Goal: Transaction & Acquisition: Book appointment/travel/reservation

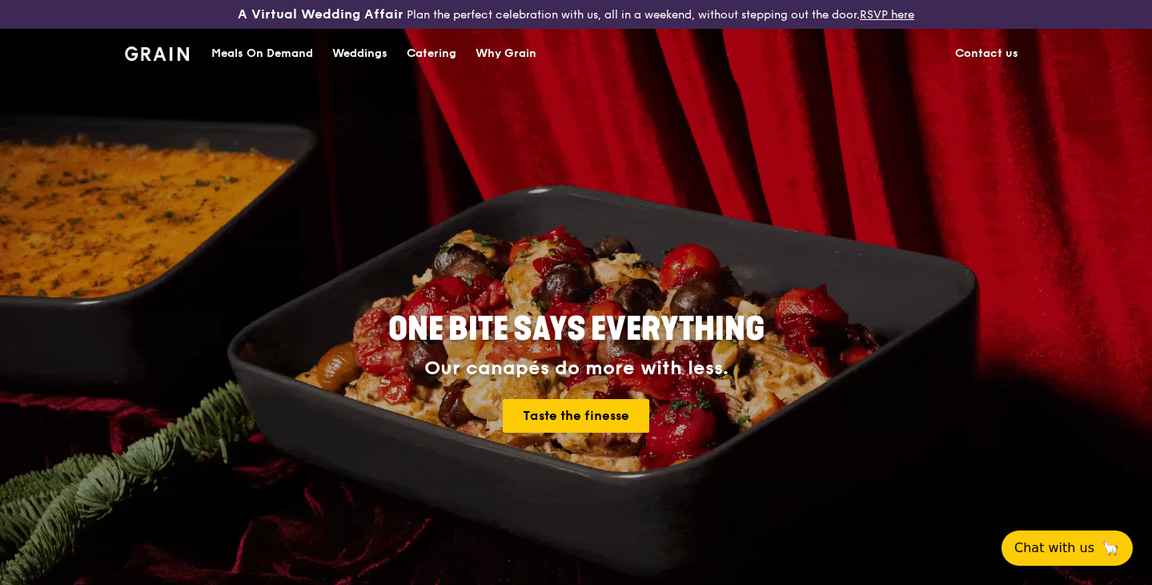
click at [409, 51] on div "Catering" at bounding box center [432, 54] width 50 height 48
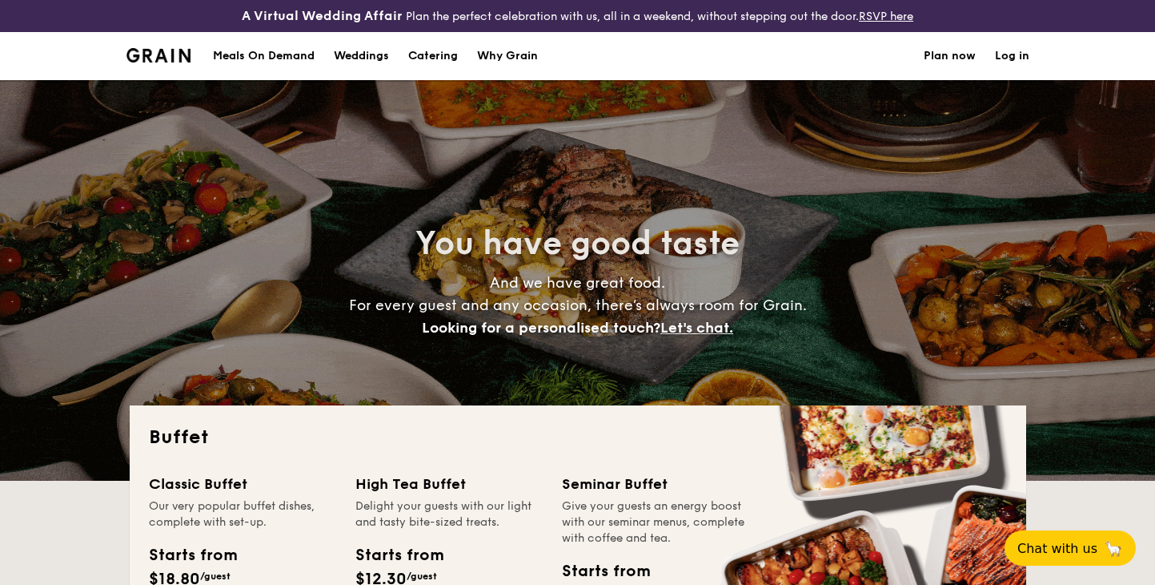
select select
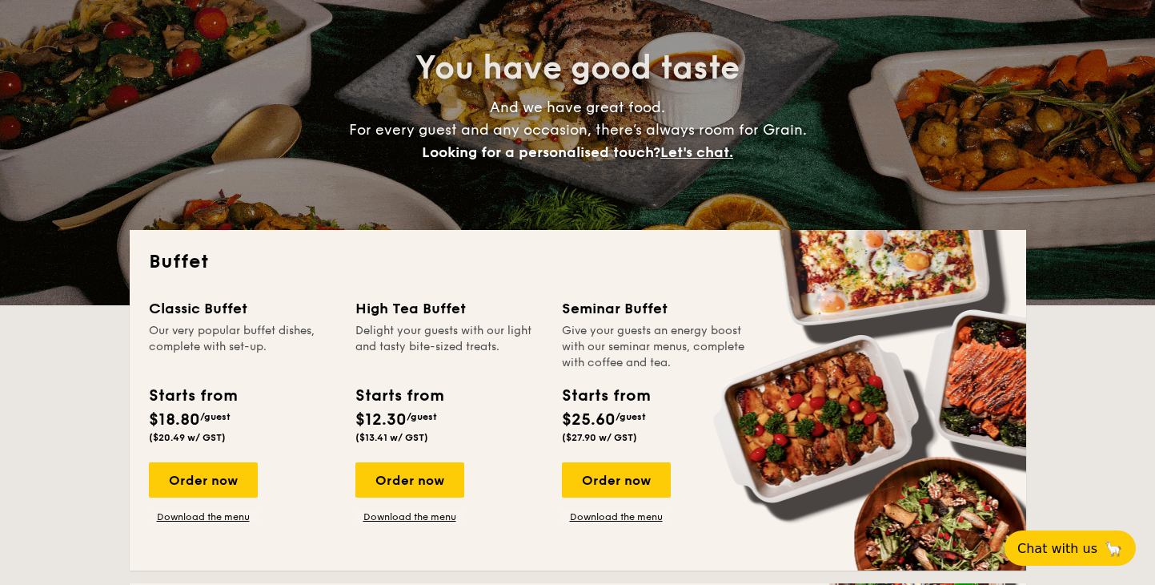
scroll to position [241, 0]
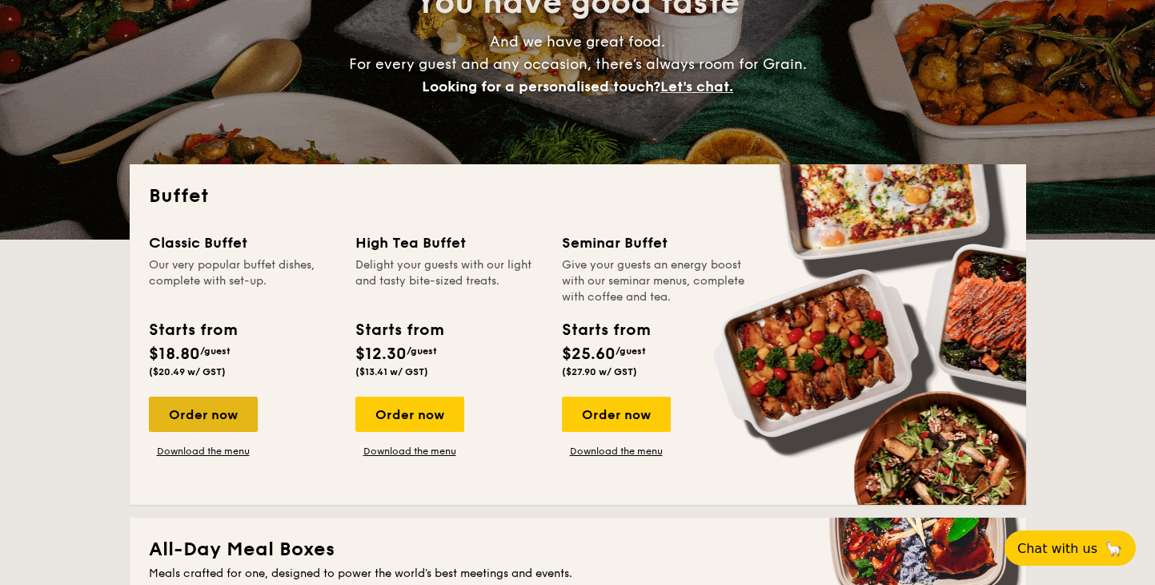
click at [216, 421] on div "Order now" at bounding box center [203, 413] width 109 height 35
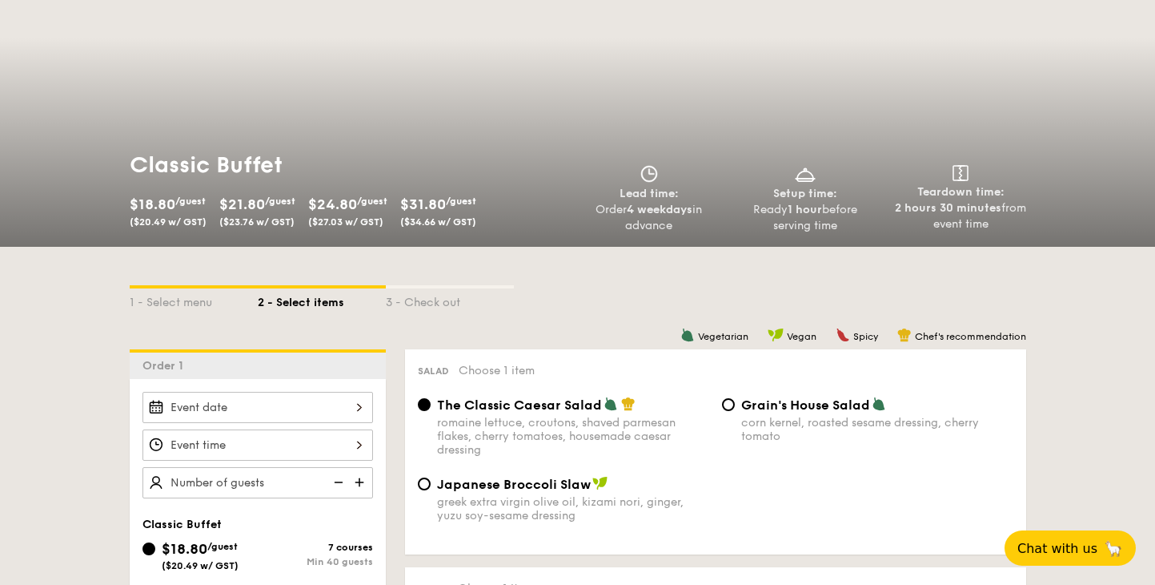
scroll to position [229, 0]
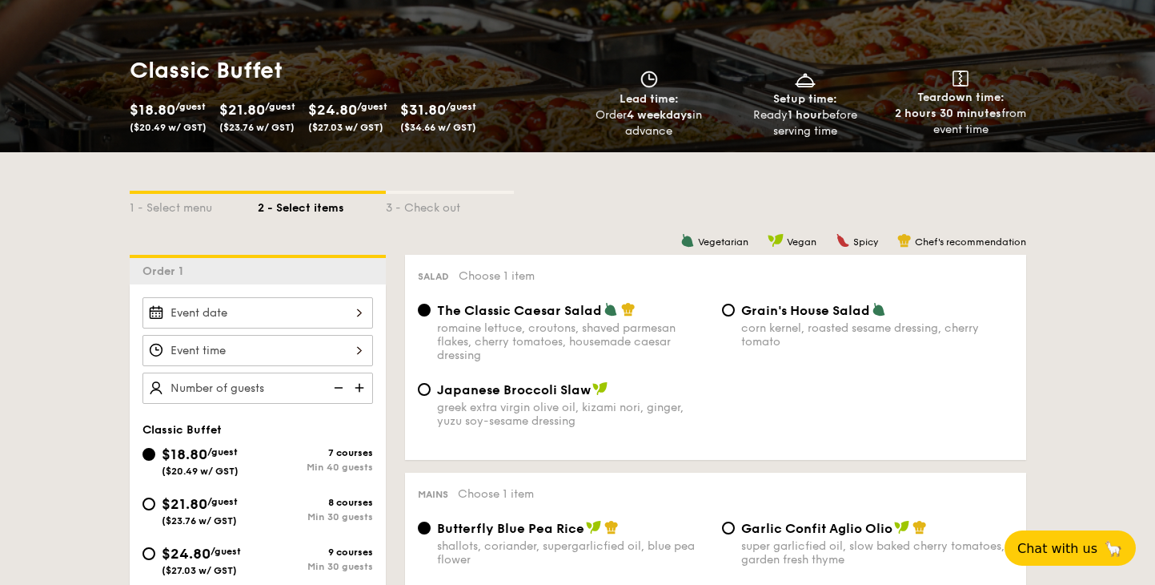
click at [315, 323] on div at bounding box center [258, 312] width 231 height 31
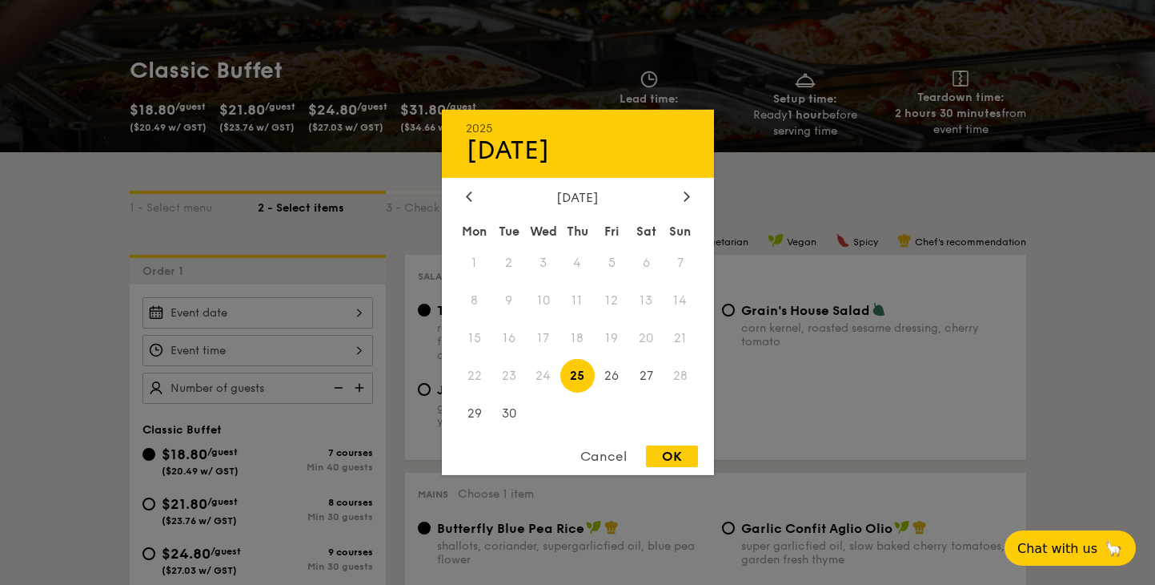
click at [694, 195] on div "September 2025" at bounding box center [578, 197] width 272 height 15
click at [692, 195] on div at bounding box center [687, 197] width 14 height 15
click at [687, 199] on icon at bounding box center [687, 196] width 6 height 10
click at [650, 263] on span "1" at bounding box center [646, 263] width 34 height 34
click at [663, 451] on div "OK" at bounding box center [672, 456] width 52 height 22
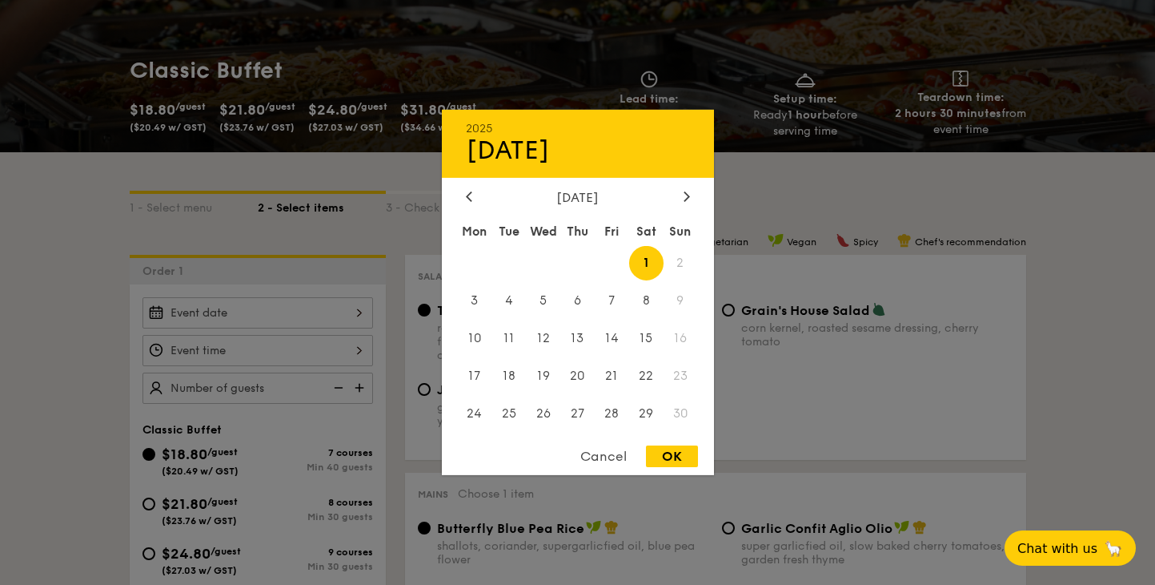
type input "Nov 01, 2025"
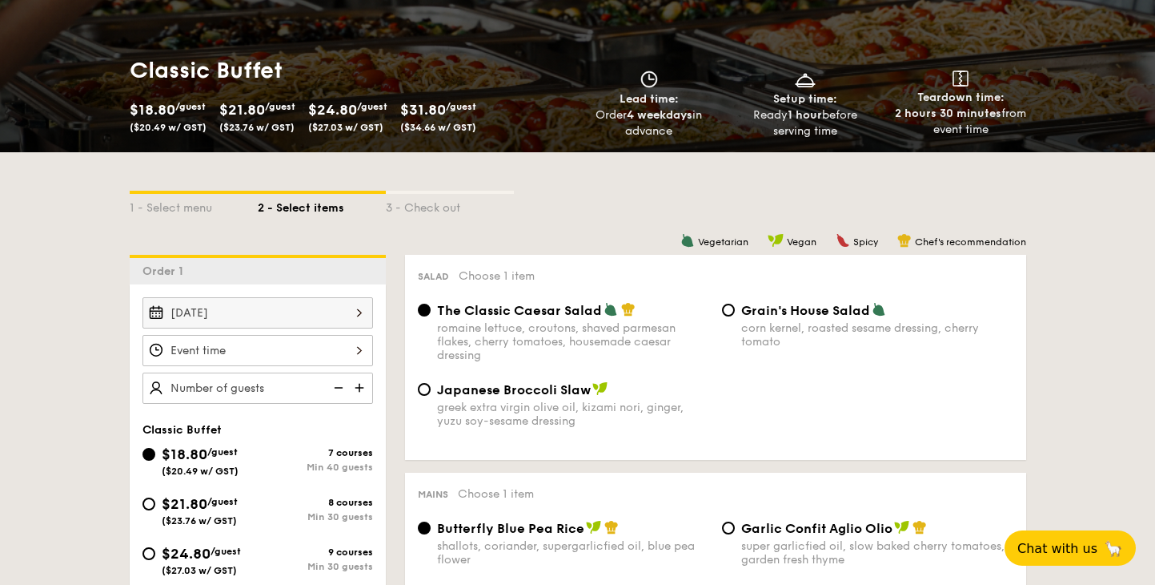
click at [349, 347] on div "12 1 2 3 4 5 6 7 8 9 10 11 00 15 30 45 am pm Cancel OK" at bounding box center [258, 350] width 231 height 31
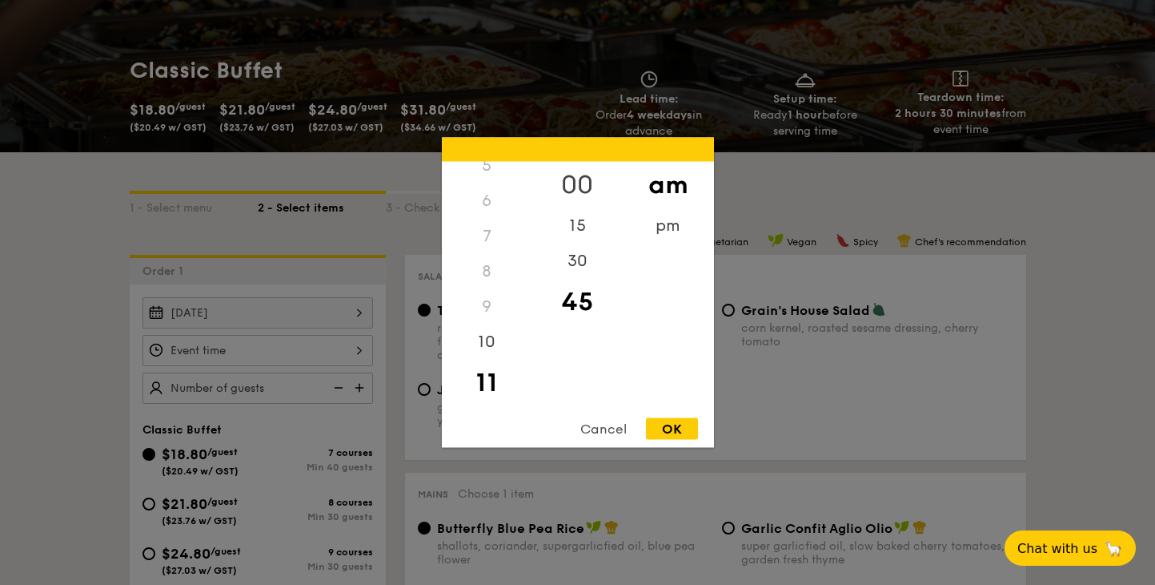
click at [584, 175] on div "00" at bounding box center [577, 185] width 90 height 46
click at [660, 424] on div "OK" at bounding box center [672, 429] width 52 height 22
type input "11:00AM"
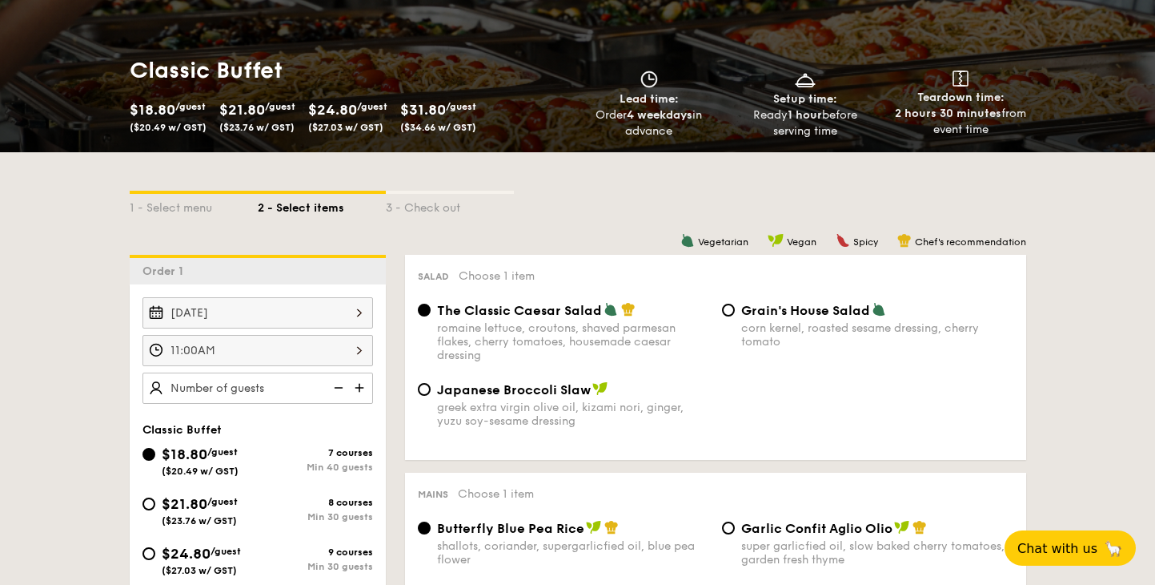
click at [366, 388] on img at bounding box center [361, 387] width 24 height 30
click at [363, 387] on img at bounding box center [361, 387] width 24 height 30
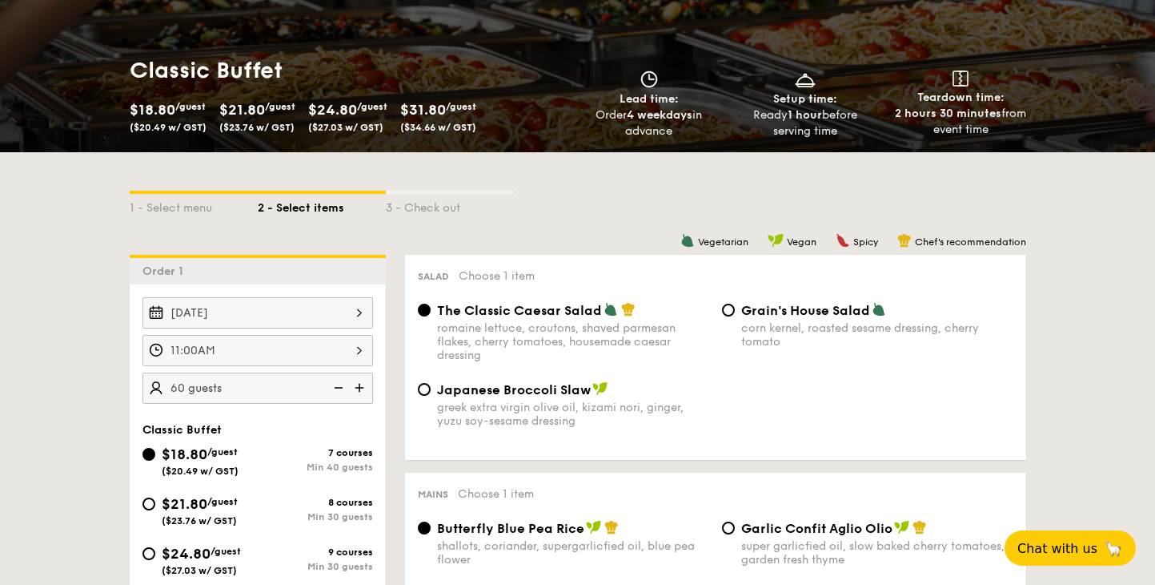
click at [336, 389] on img at bounding box center [337, 387] width 24 height 30
type input "55 guests"
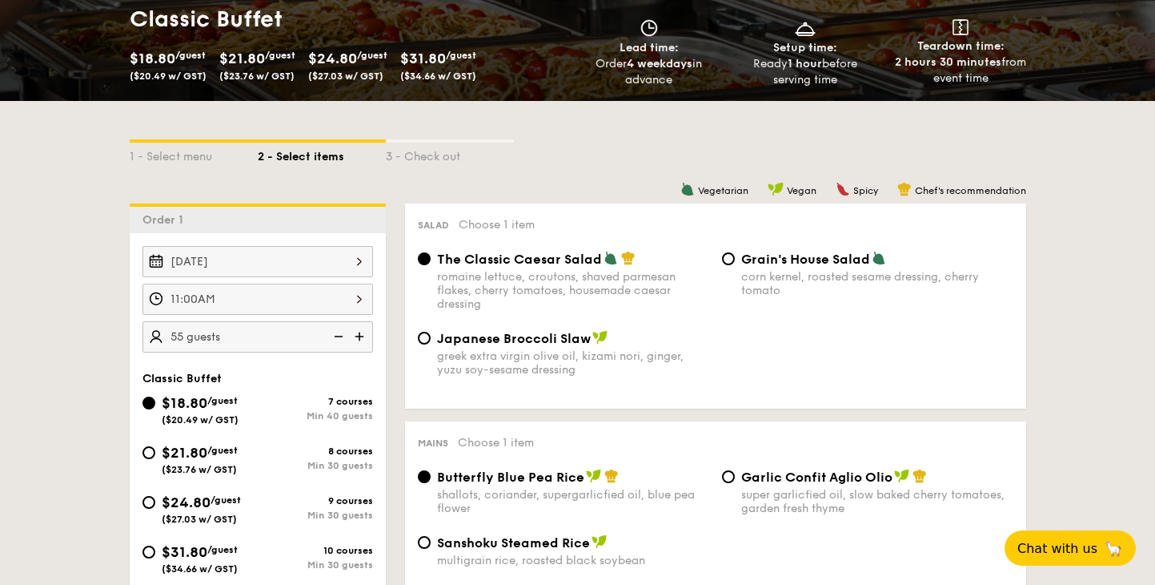
scroll to position [283, 0]
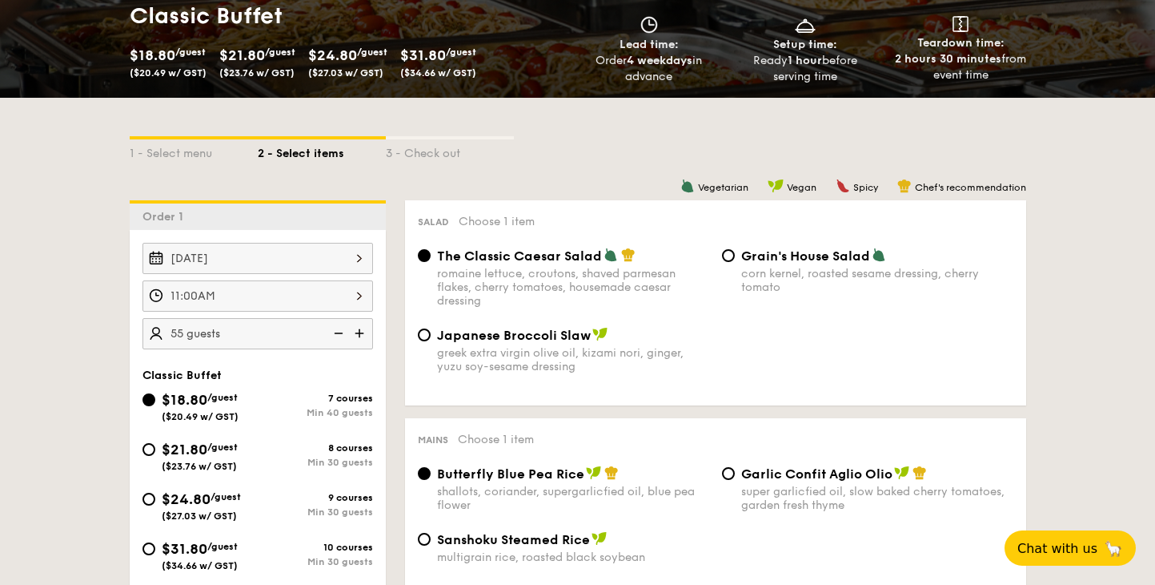
click at [794, 258] on span "Grain's House Salad" at bounding box center [805, 255] width 129 height 15
click at [735, 258] on input "Grain's House Salad corn kernel, roasted sesame dressing, cherry tomato" at bounding box center [728, 255] width 13 height 13
radio input "true"
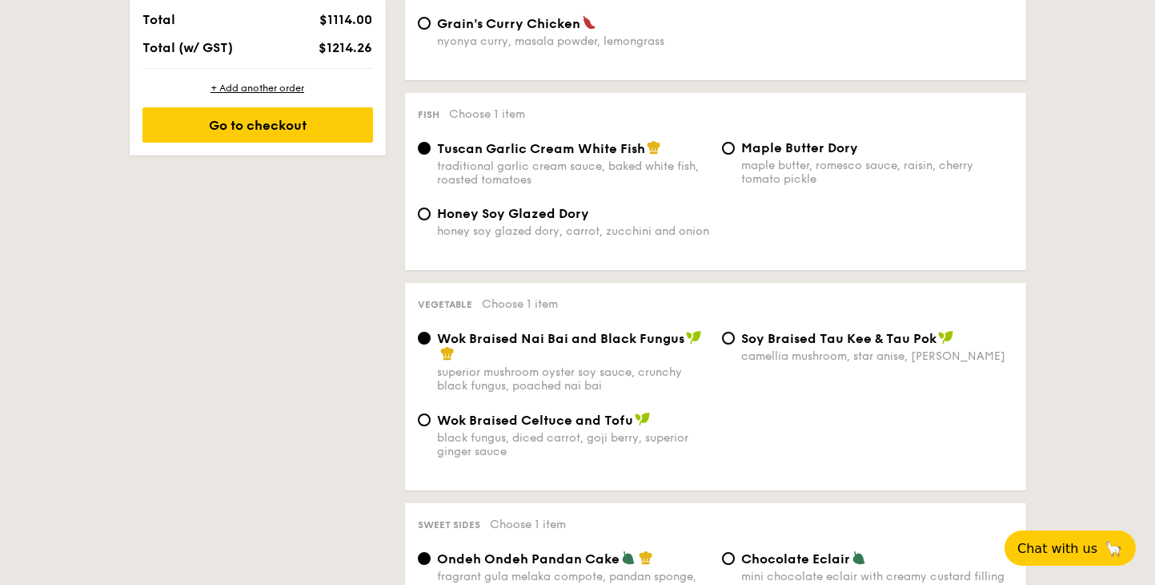
scroll to position [991, 0]
click at [830, 350] on div "camellia mushroom, star anise, [PERSON_NAME]" at bounding box center [877, 355] width 272 height 14
click at [735, 344] on input "⁠Soy Braised Tau Kee & Tau Pok camellia mushroom, star anise, goji berry" at bounding box center [728, 337] width 13 height 13
radio input "true"
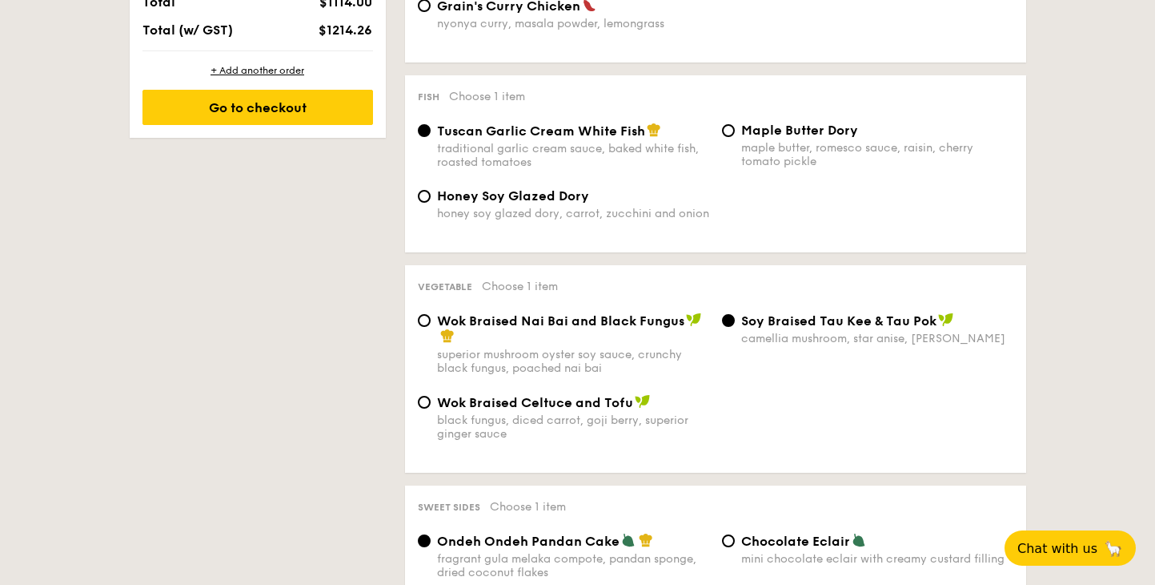
scroll to position [1011, 0]
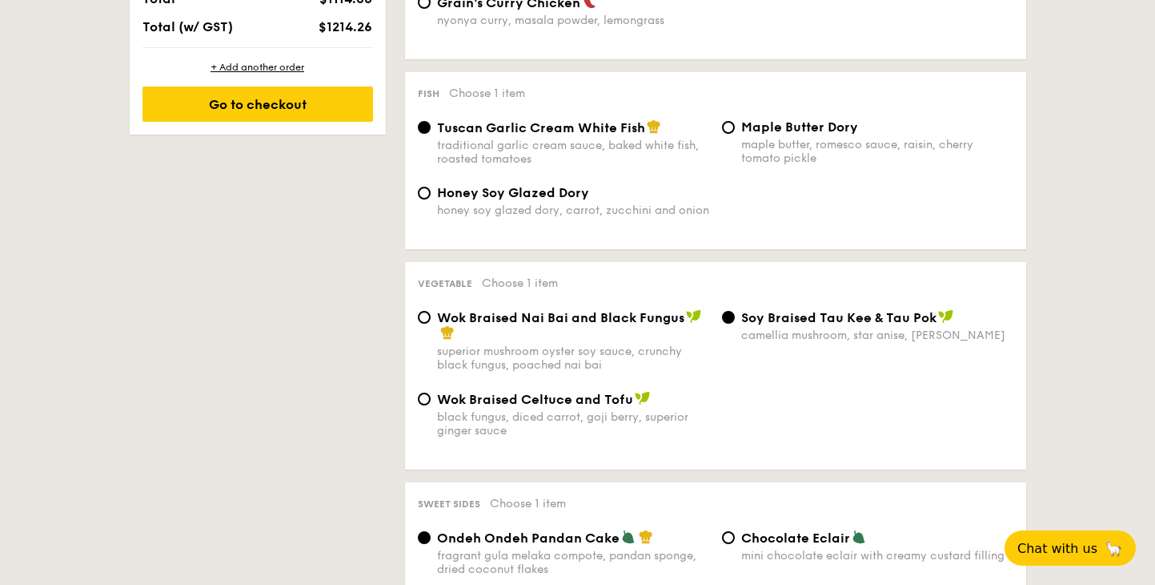
click at [625, 420] on div "black fungus, diced carrot, goji berry, superior ginger sauce" at bounding box center [573, 423] width 272 height 27
click at [431, 405] on input "Wok Braised Celtuce and Tofu black fungus, diced carrot, goji berry, superior g…" at bounding box center [424, 398] width 13 height 13
radio input "true"
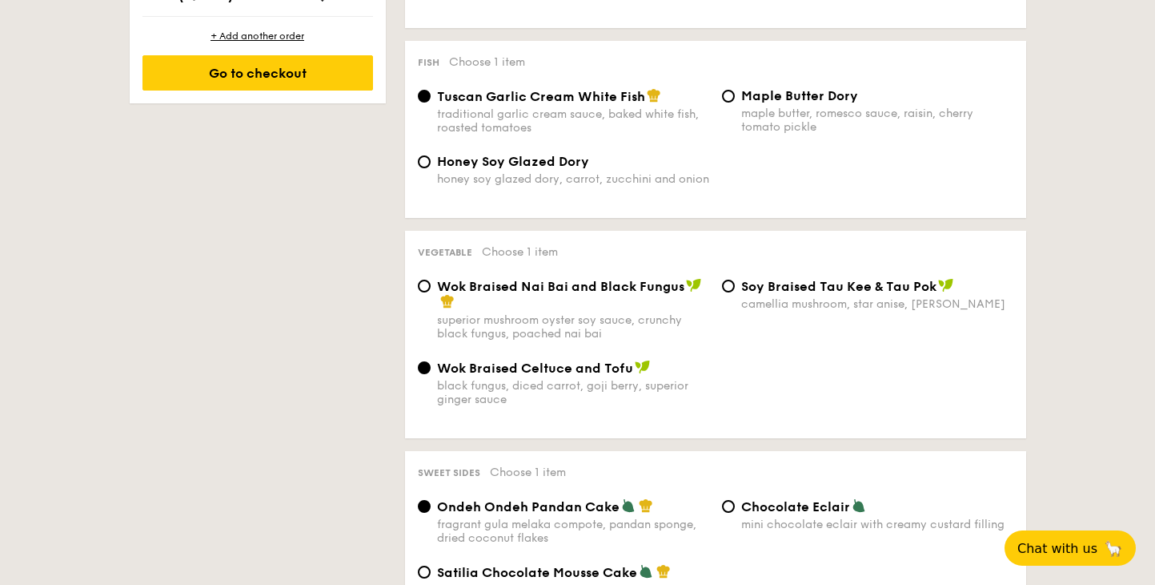
scroll to position [1045, 0]
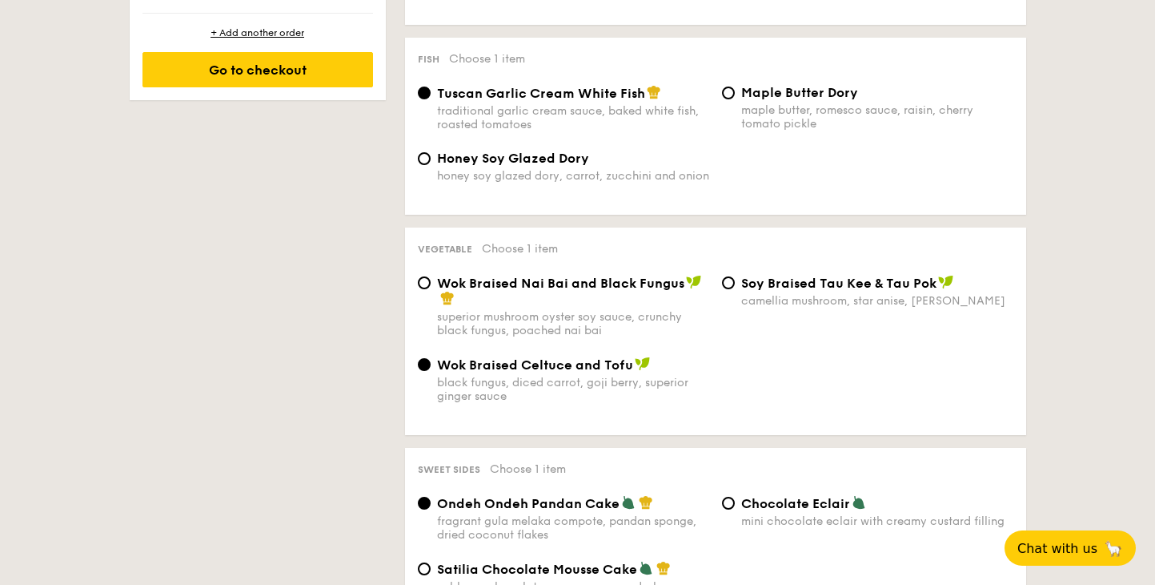
click at [613, 291] on div "Wok Braised Nai Bai and Black Fungus" at bounding box center [573, 291] width 272 height 32
click at [431, 289] on input "Wok Braised Nai Bai and Black Fungus superior mushroom oyster soy sauce, crunch…" at bounding box center [424, 282] width 13 height 13
radio input "true"
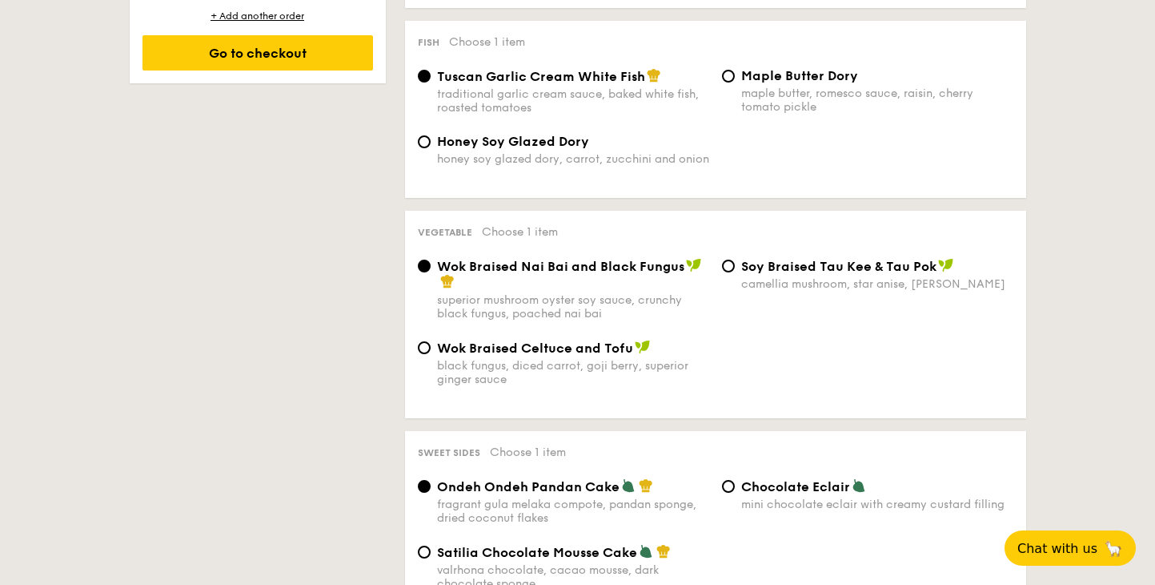
scroll to position [1065, 0]
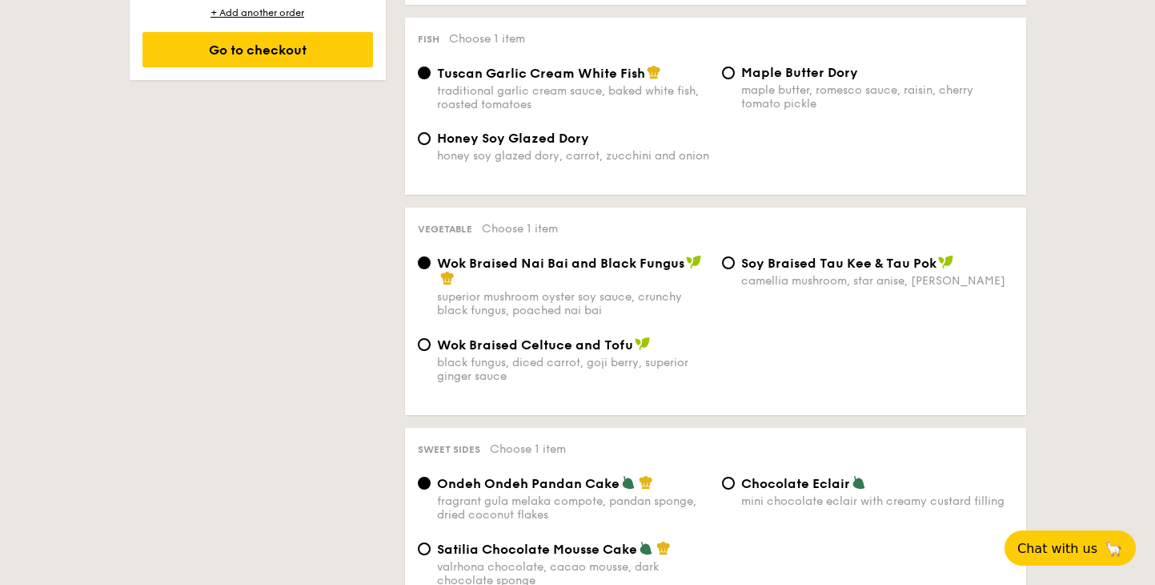
click at [639, 350] on img at bounding box center [643, 343] width 16 height 14
click at [431, 350] on input "Wok Braised Celtuce and Tofu black fungus, diced carrot, goji berry, superior g…" at bounding box center [424, 344] width 13 height 13
radio input "true"
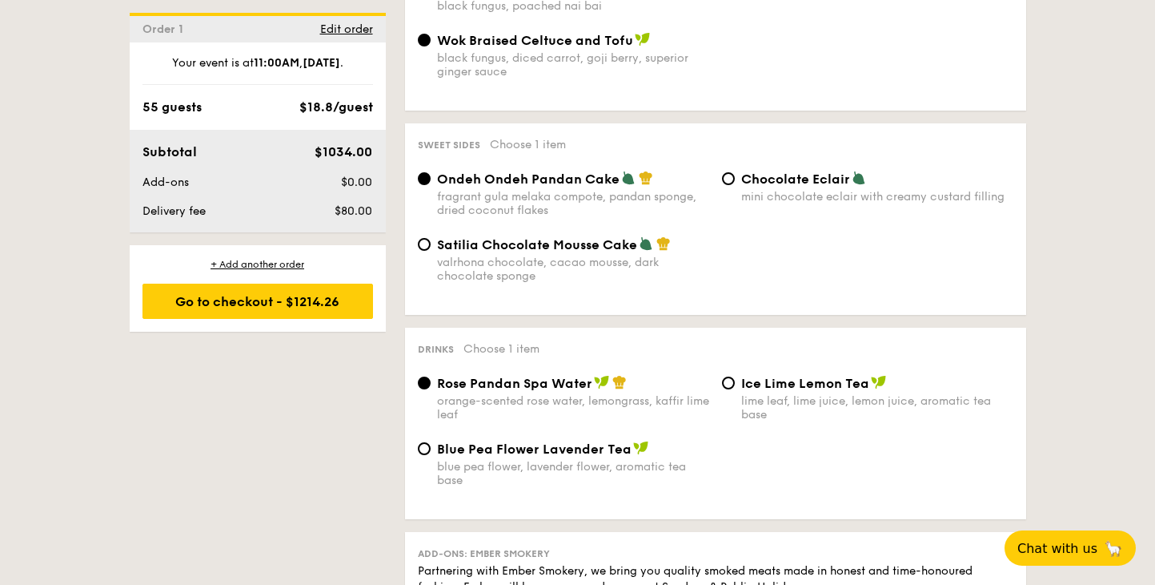
scroll to position [1372, 0]
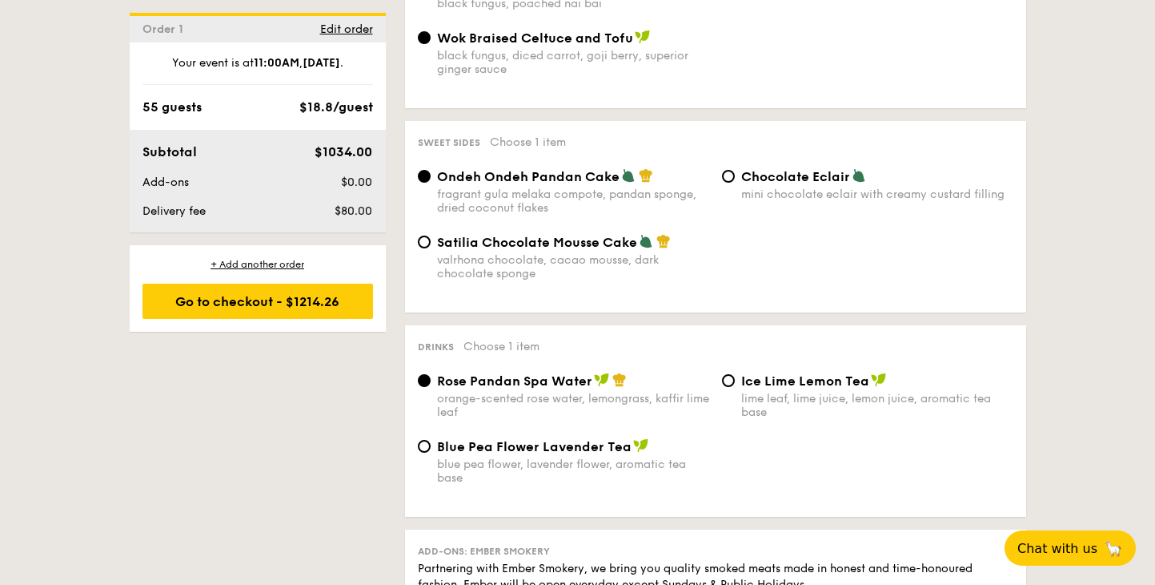
click at [775, 385] on span "Ice Lime Lemon Tea" at bounding box center [805, 380] width 128 height 15
click at [735, 385] on input "Ice Lime Lemon Tea lime leaf, lime juice, lemon juice, aromatic tea base" at bounding box center [728, 380] width 13 height 13
radio input "true"
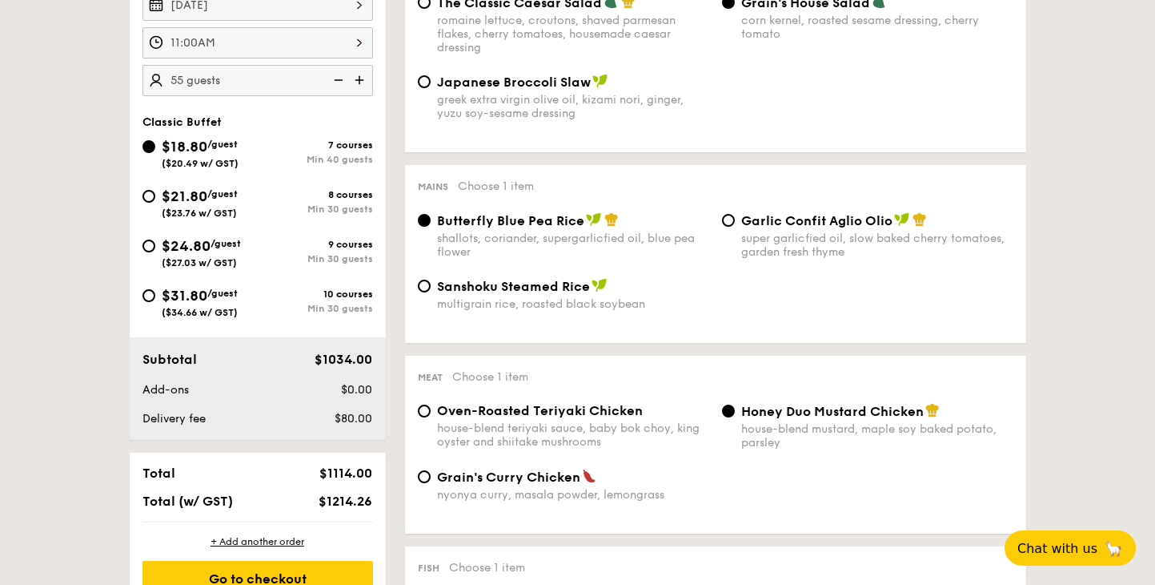
scroll to position [532, 0]
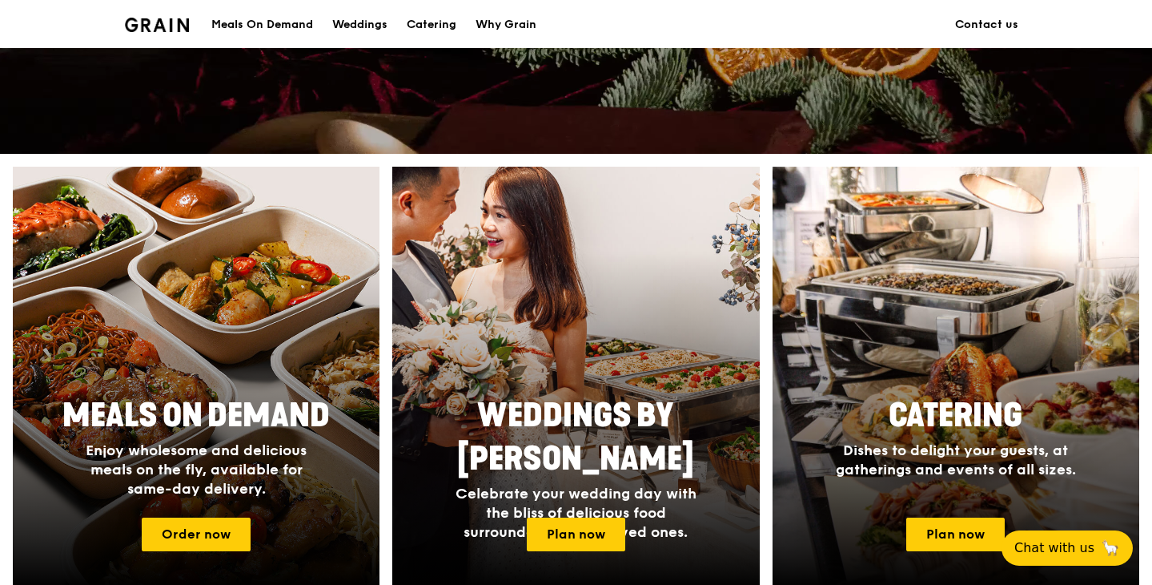
scroll to position [544, 0]
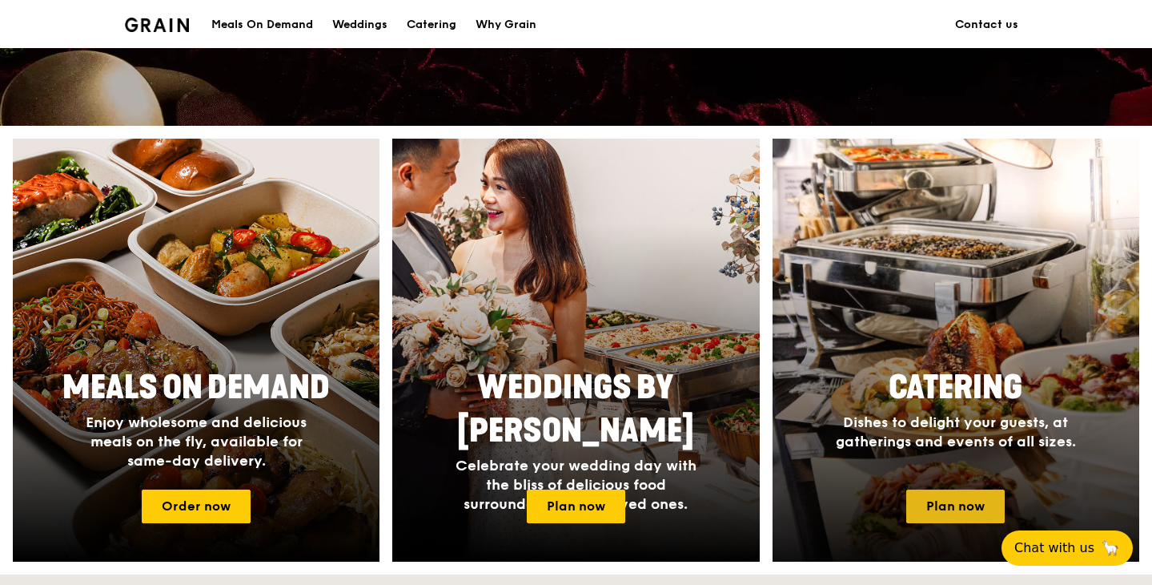
click at [945, 502] on link "Plan now" at bounding box center [955, 506] width 98 height 34
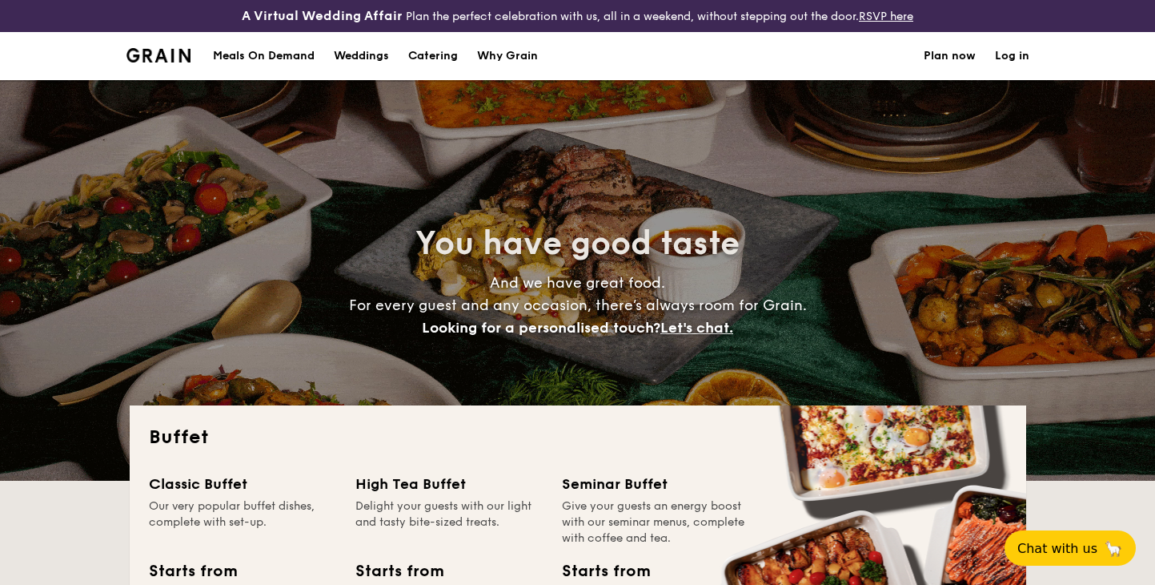
select select
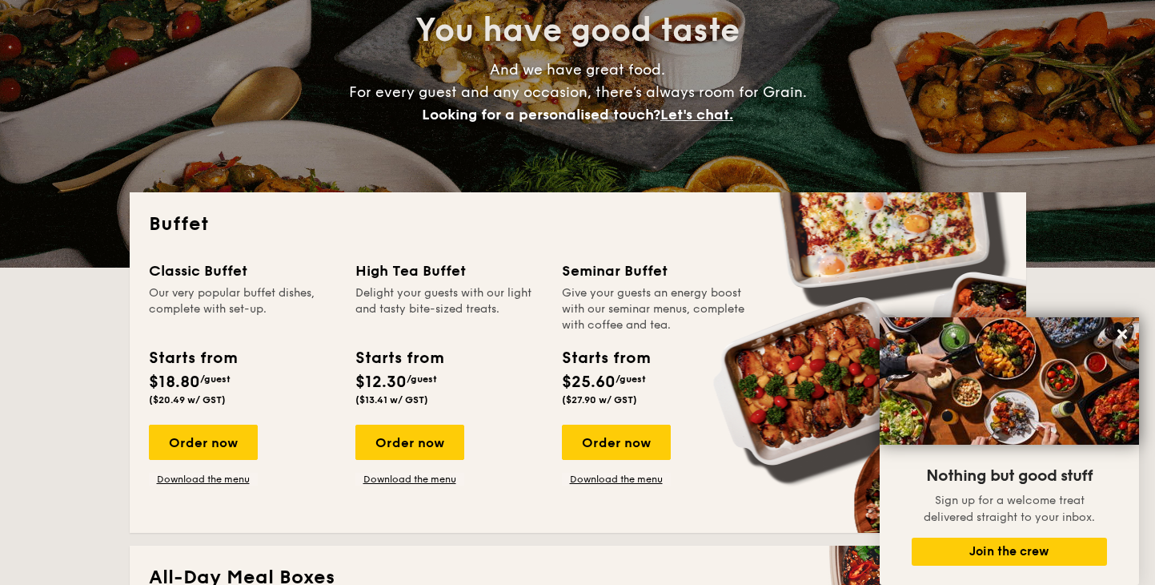
scroll to position [216, 0]
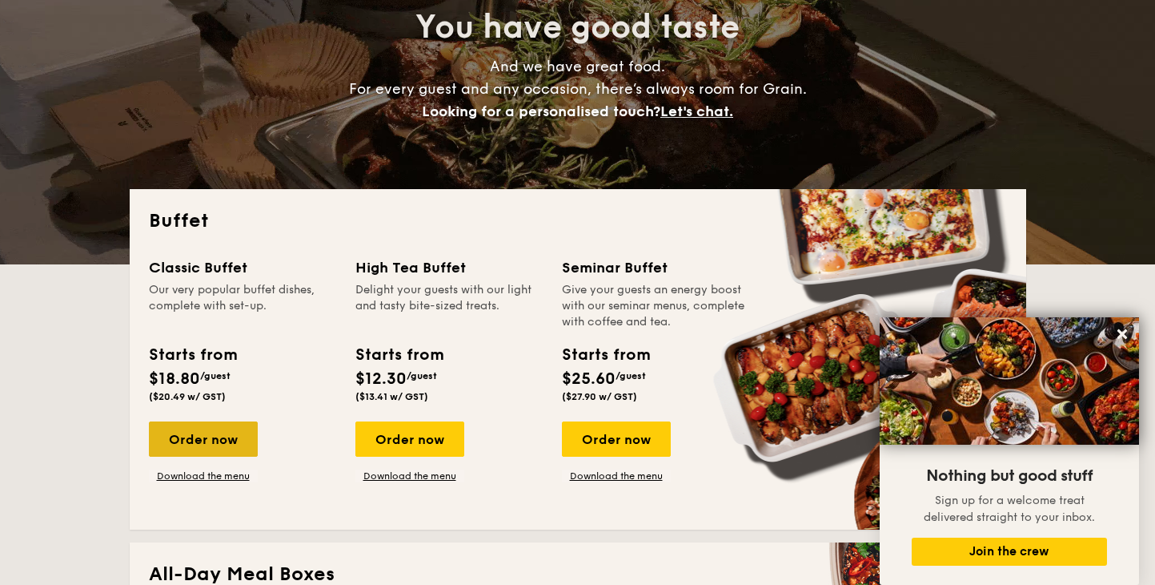
click at [236, 424] on div "Order now" at bounding box center [203, 438] width 109 height 35
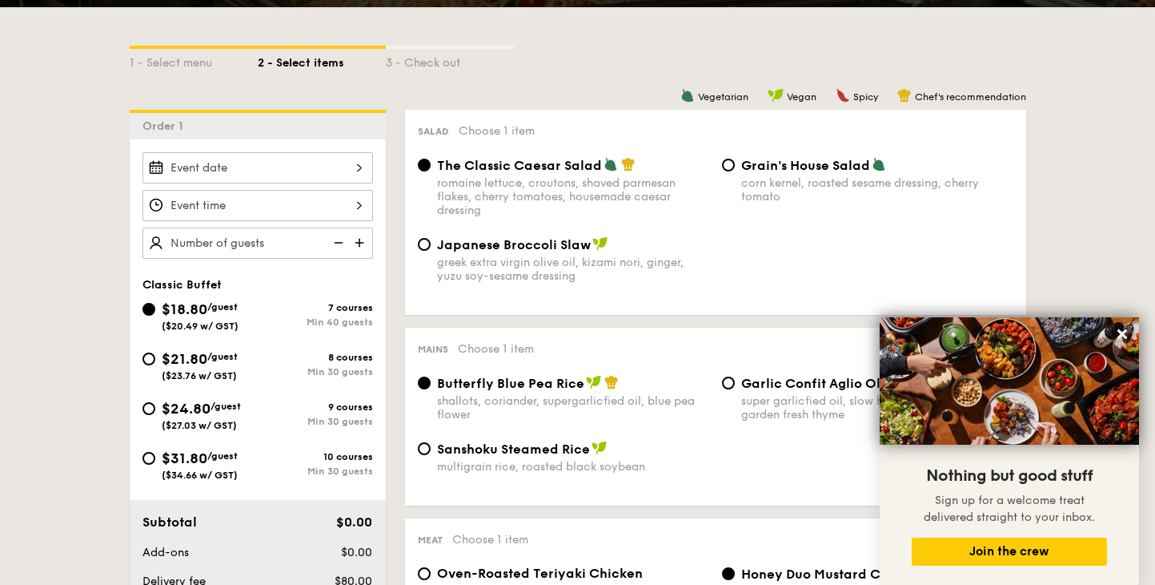
scroll to position [361, 0]
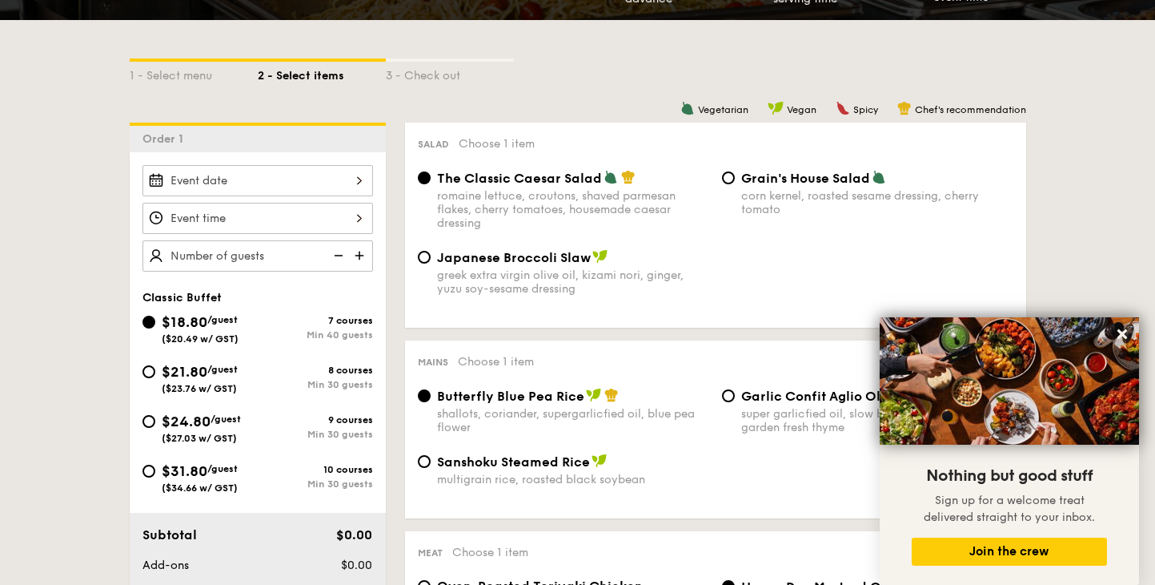
click at [586, 399] on img at bounding box center [594, 395] width 16 height 14
click at [431, 399] on input "Butterfly Blue Pea Rice shallots, coriander, supergarlicfied oil, blue pea flow…" at bounding box center [424, 395] width 13 height 13
click at [852, 175] on span "Grain's House Salad" at bounding box center [805, 178] width 129 height 15
click at [735, 175] on input "Grain's House Salad corn kernel, roasted sesame dressing, cherry tomato" at bounding box center [728, 177] width 13 height 13
radio input "true"
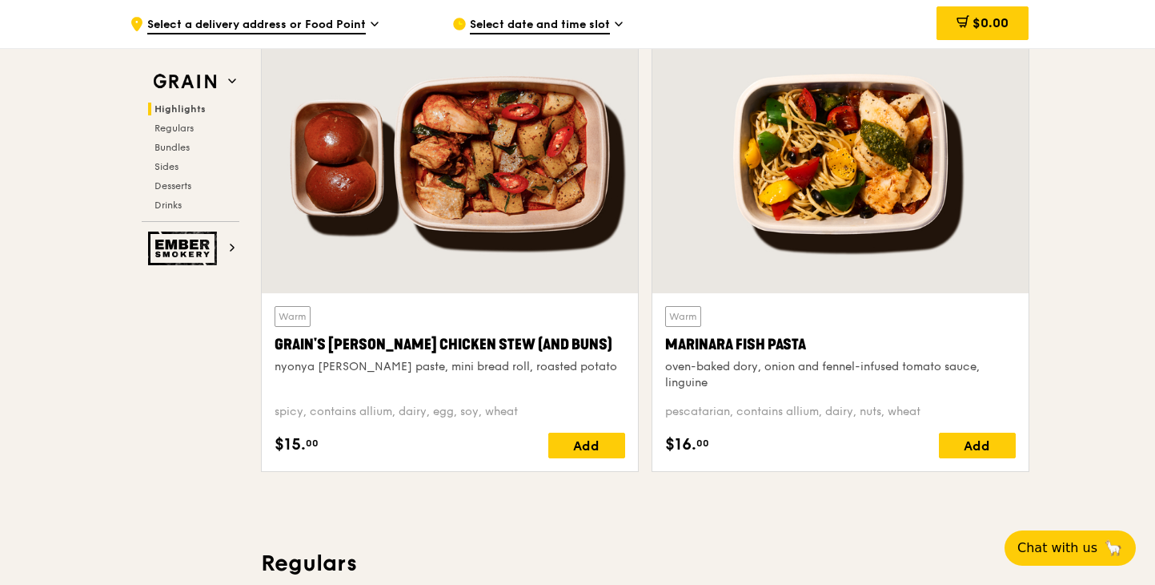
scroll to position [611, 0]
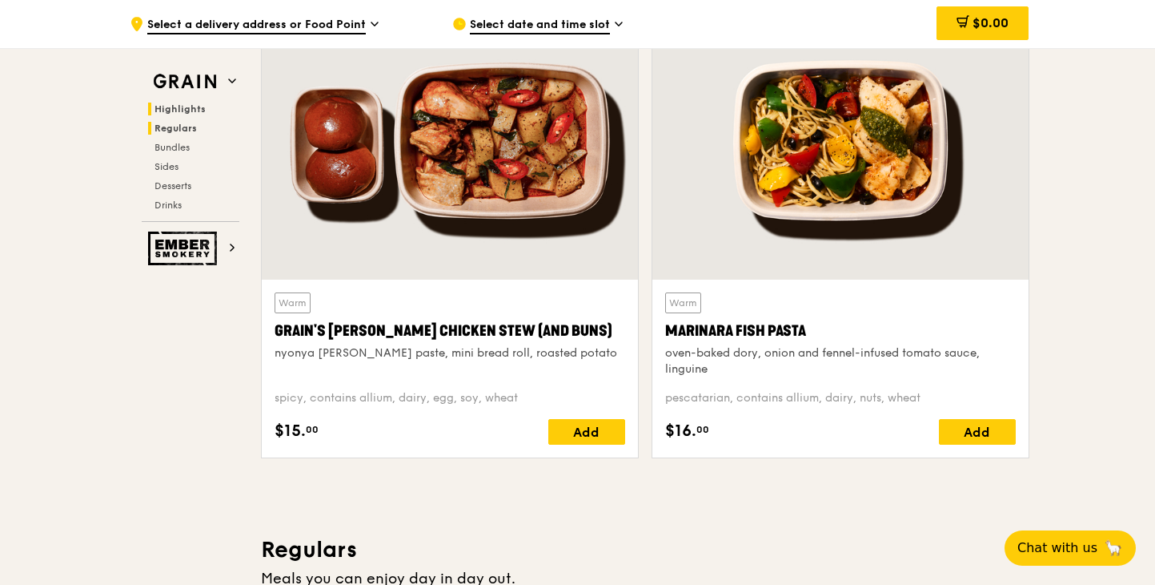
click at [177, 123] on span "Regulars" at bounding box center [176, 128] width 42 height 11
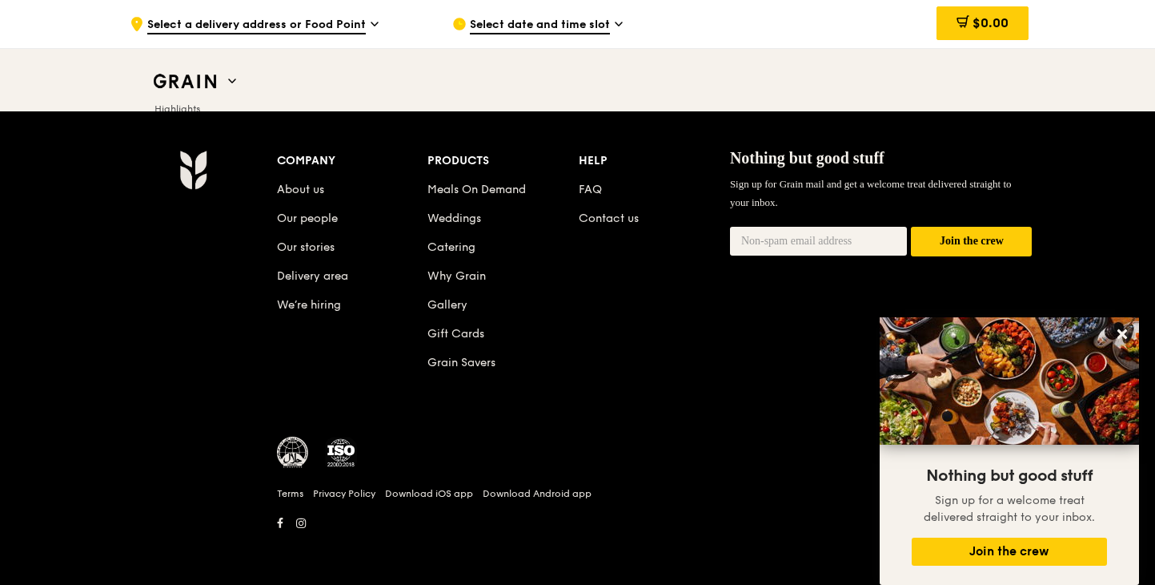
scroll to position [6790, 0]
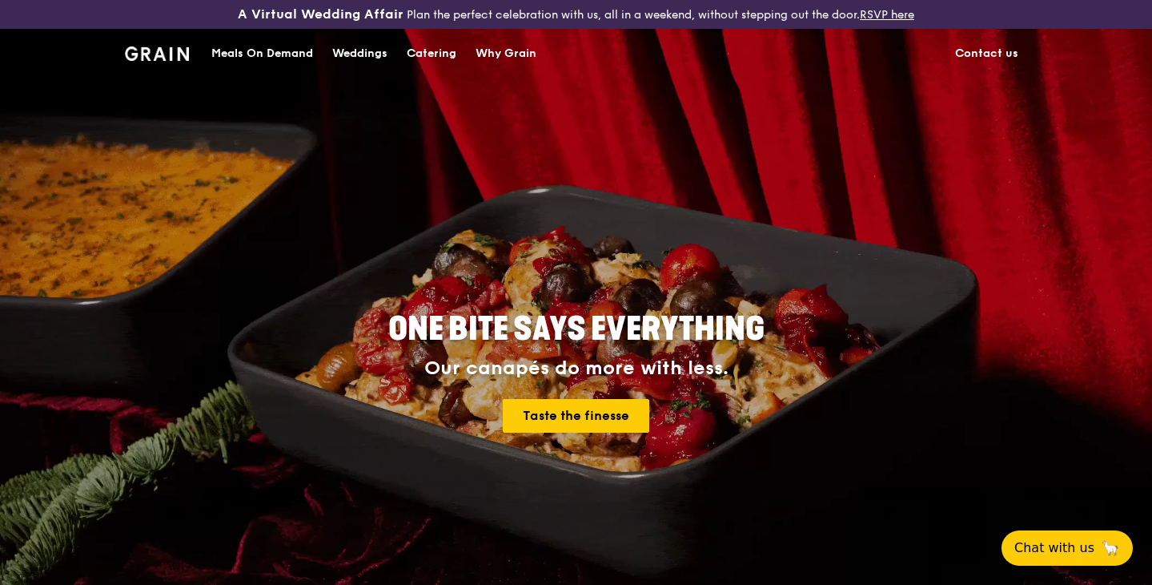
click at [451, 55] on div "Catering" at bounding box center [432, 54] width 50 height 48
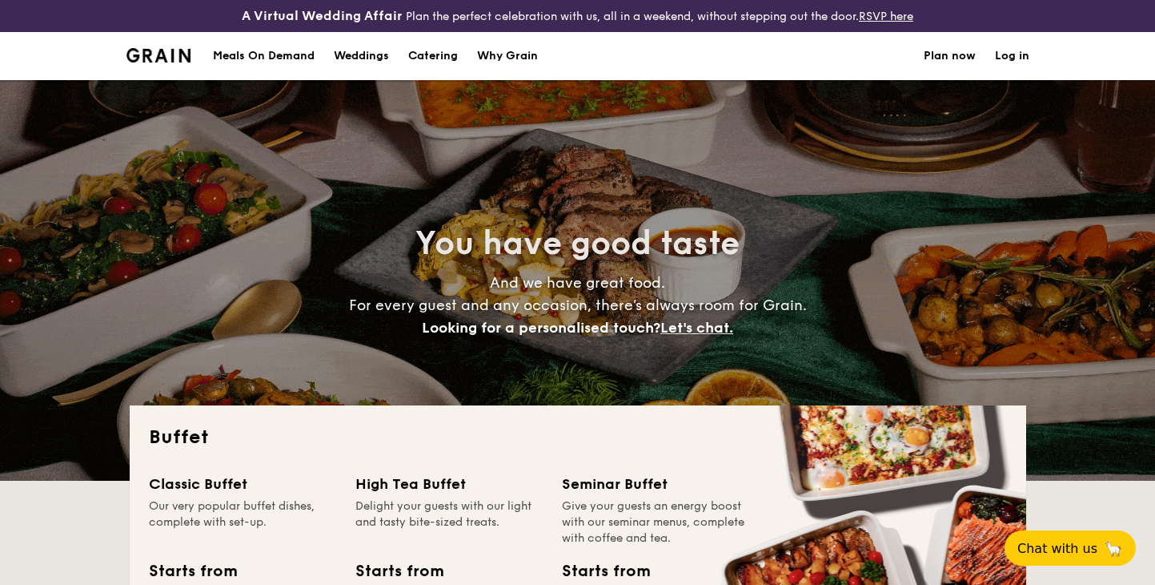
select select
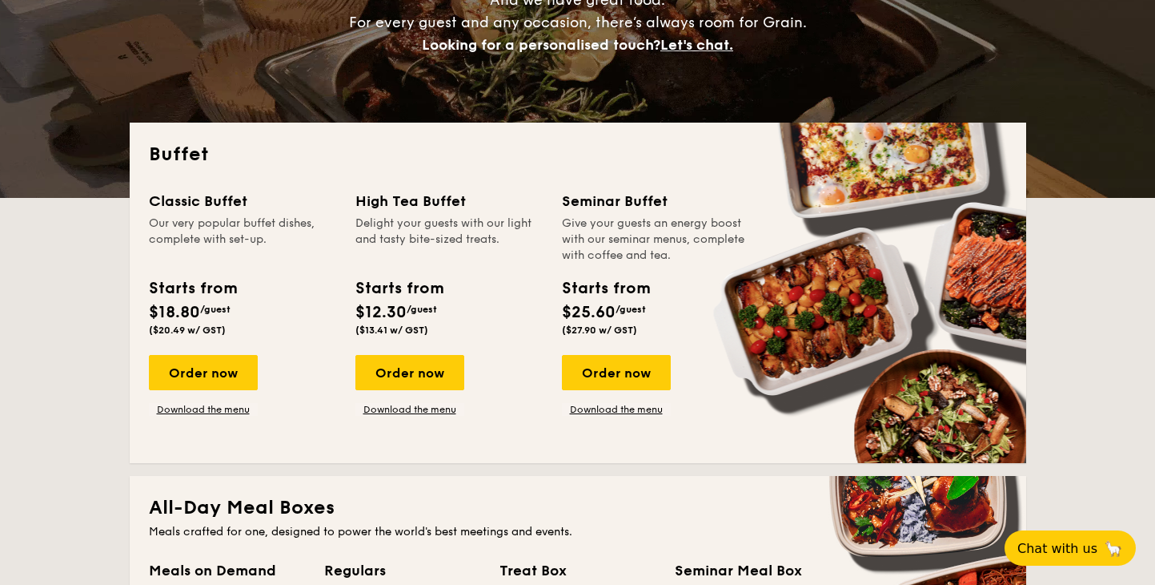
scroll to position [287, 0]
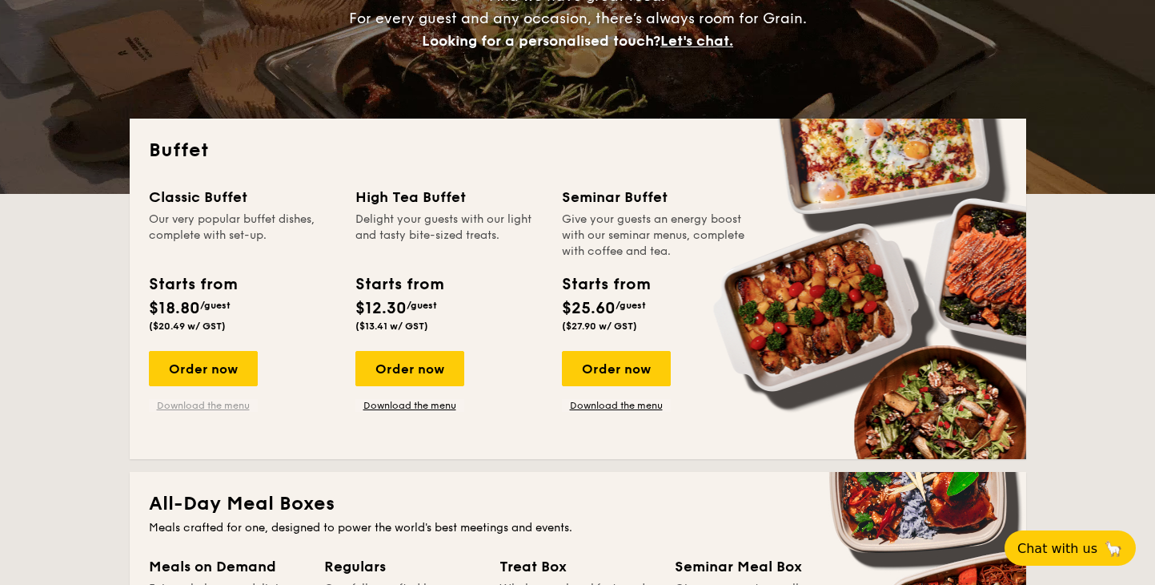
click at [204, 410] on link "Download the menu" at bounding box center [203, 405] width 109 height 13
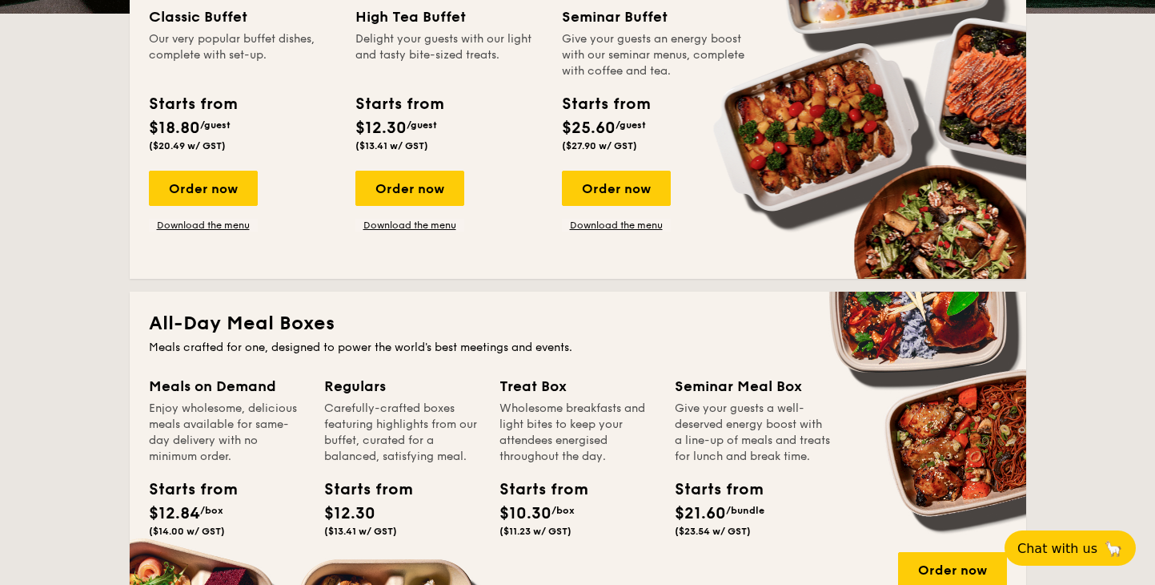
scroll to position [521, 0]
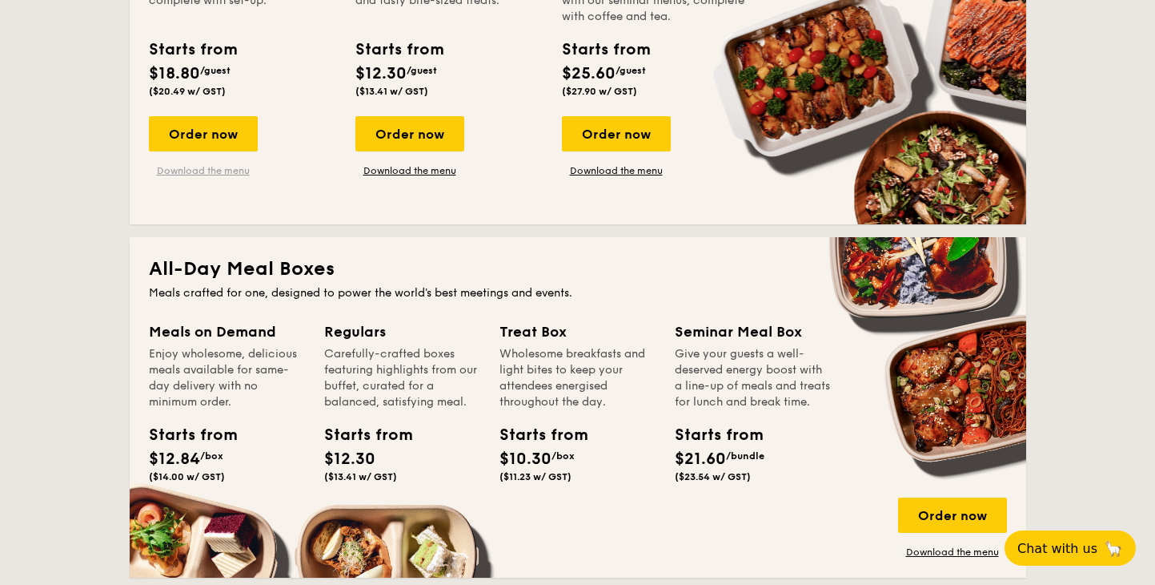
click at [193, 171] on link "Download the menu" at bounding box center [203, 170] width 109 height 13
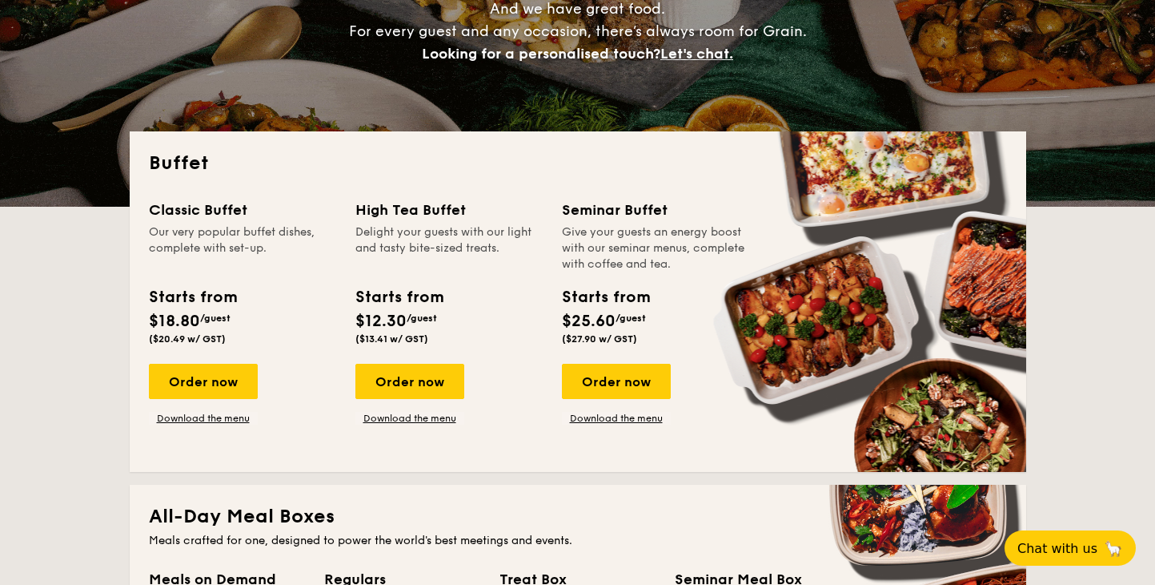
scroll to position [326, 0]
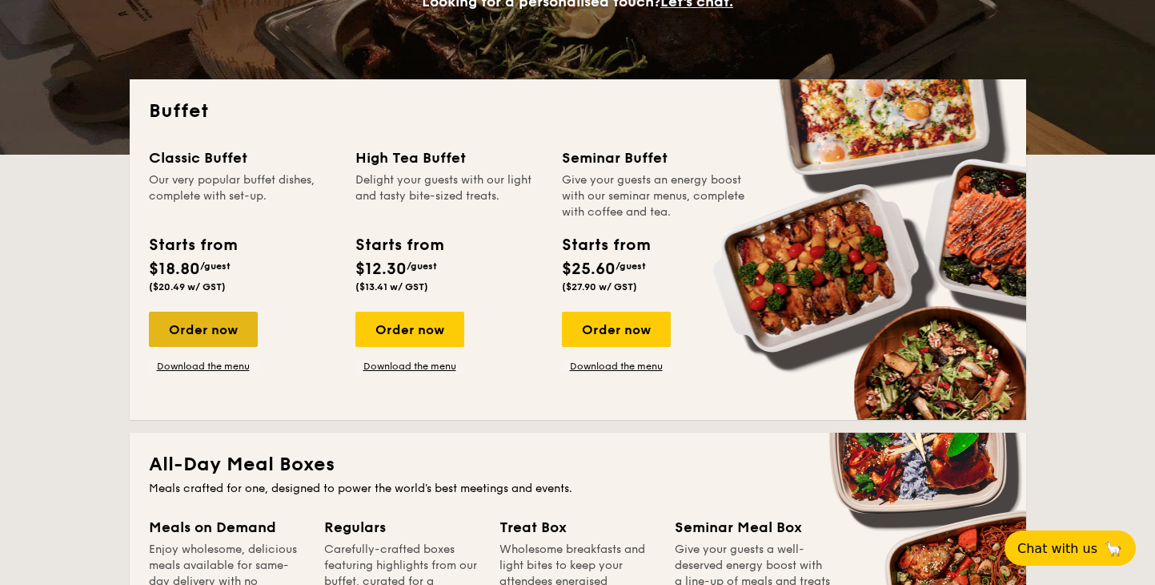
click at [194, 322] on div "Order now" at bounding box center [203, 328] width 109 height 35
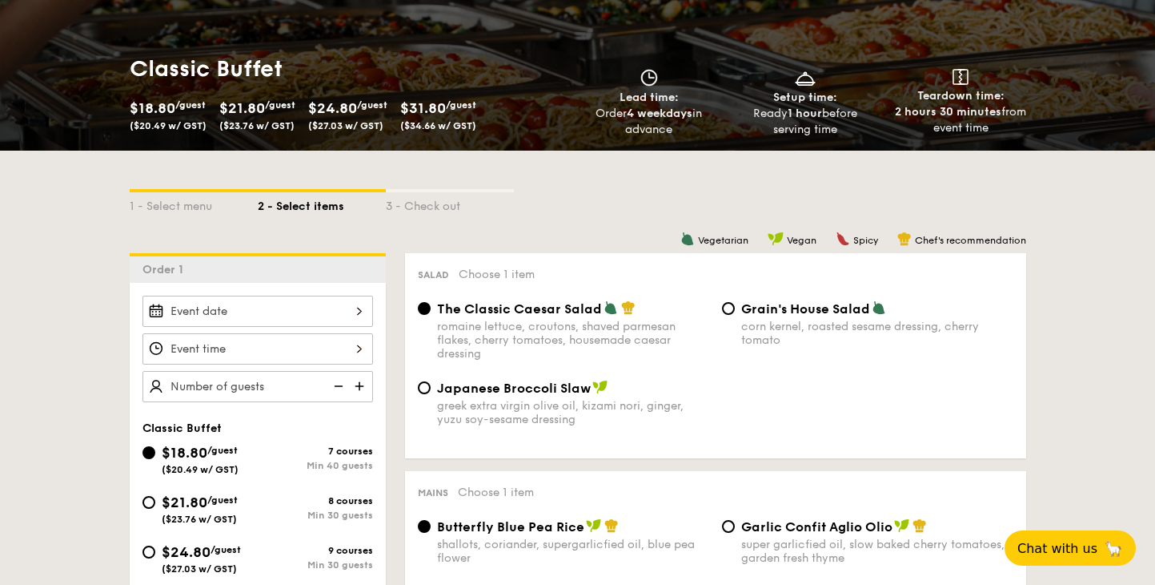
scroll to position [233, 0]
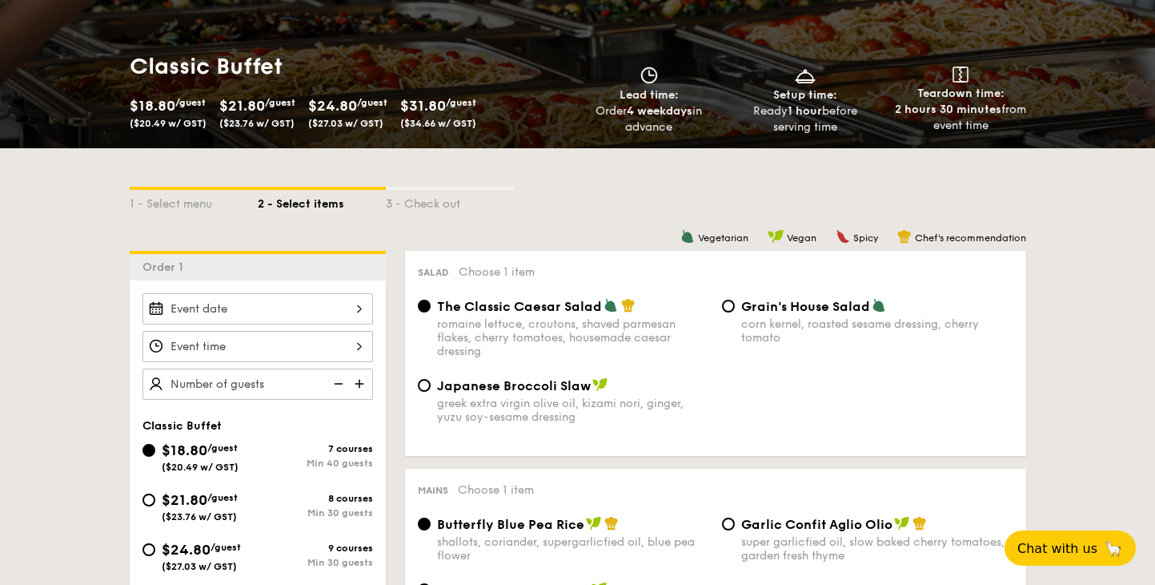
click at [217, 494] on span "/guest" at bounding box center [222, 497] width 30 height 11
click at [155, 494] on input "$21.80 /guest ($23.76 w/ GST) 8 courses Min 30 guests" at bounding box center [149, 499] width 13 height 13
radio input "true"
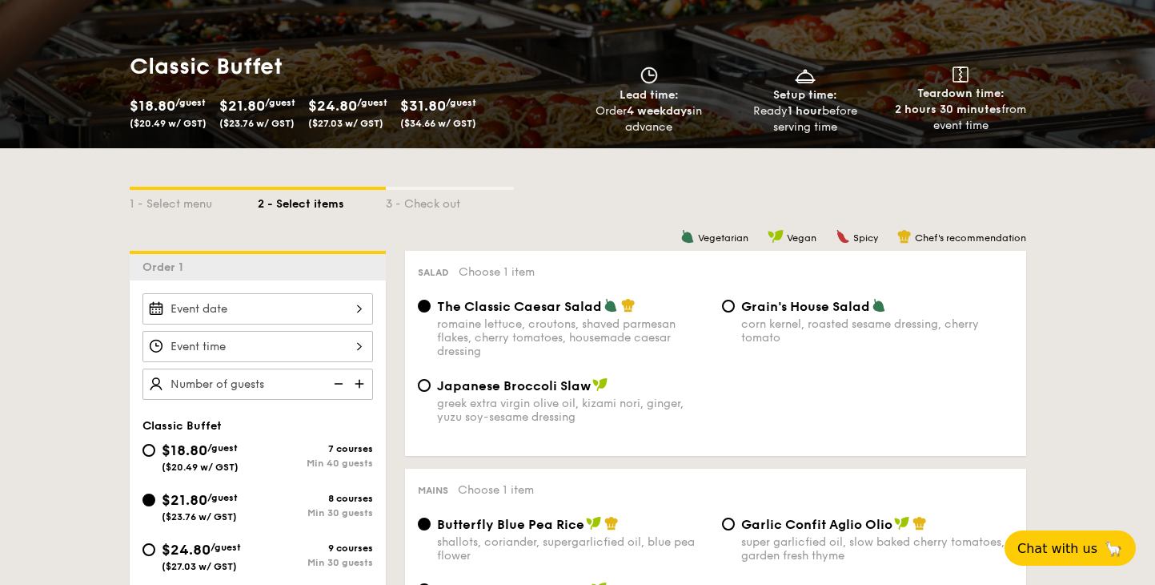
radio input "true"
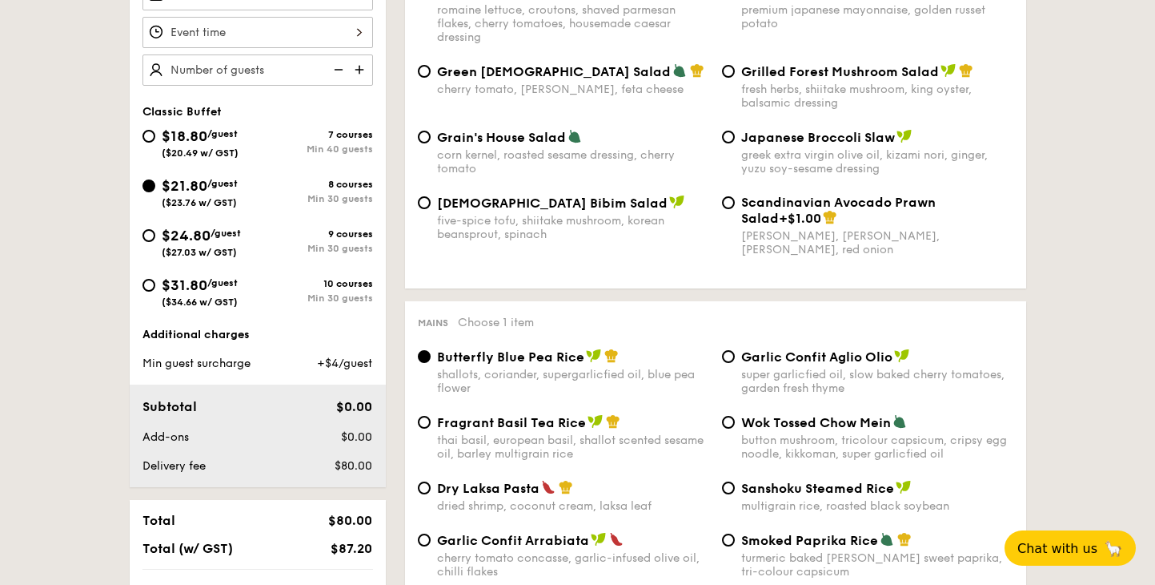
scroll to position [583, 0]
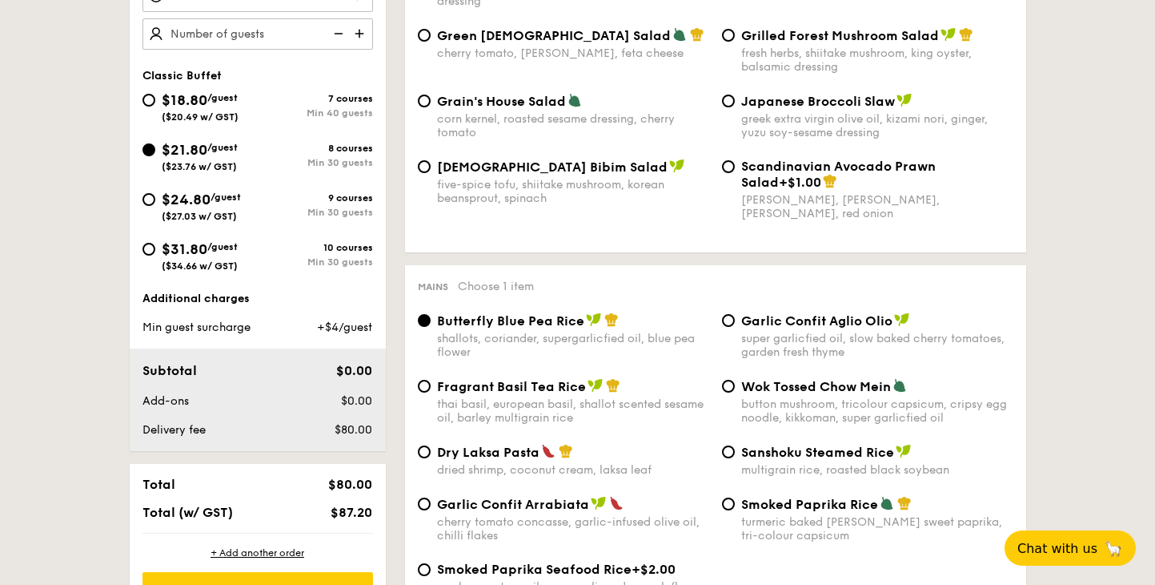
click at [204, 113] on span "($20.49 w/ GST)" at bounding box center [200, 116] width 77 height 11
click at [155, 106] on input "$18.80 /guest ($20.49 w/ GST) 7 courses Min 40 guests" at bounding box center [149, 100] width 13 height 13
radio input "true"
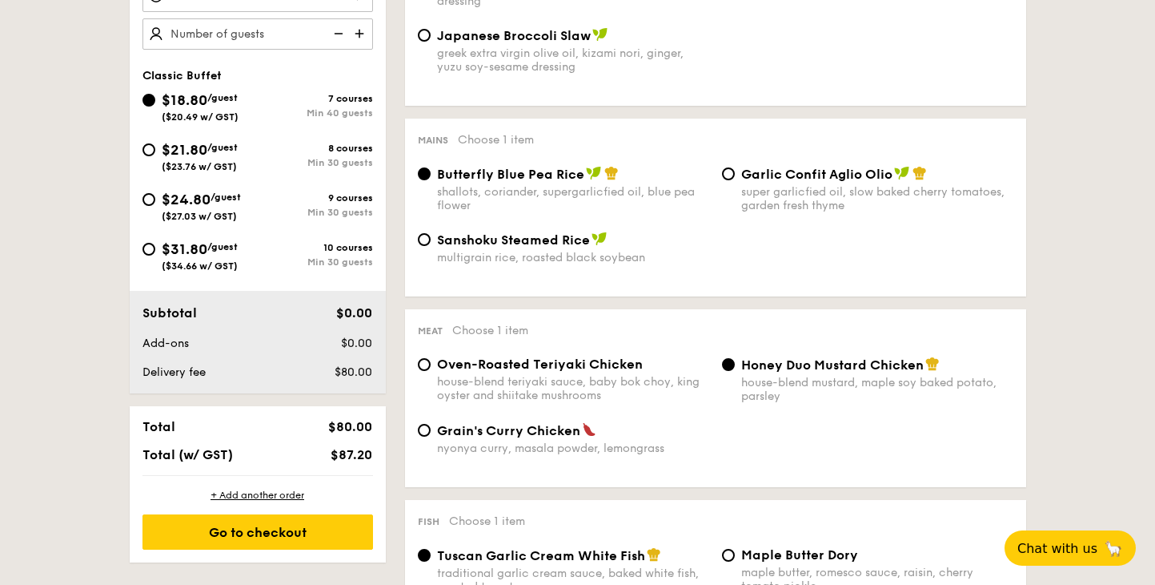
radio input "true"
click at [203, 154] on span "$21.80" at bounding box center [185, 150] width 46 height 18
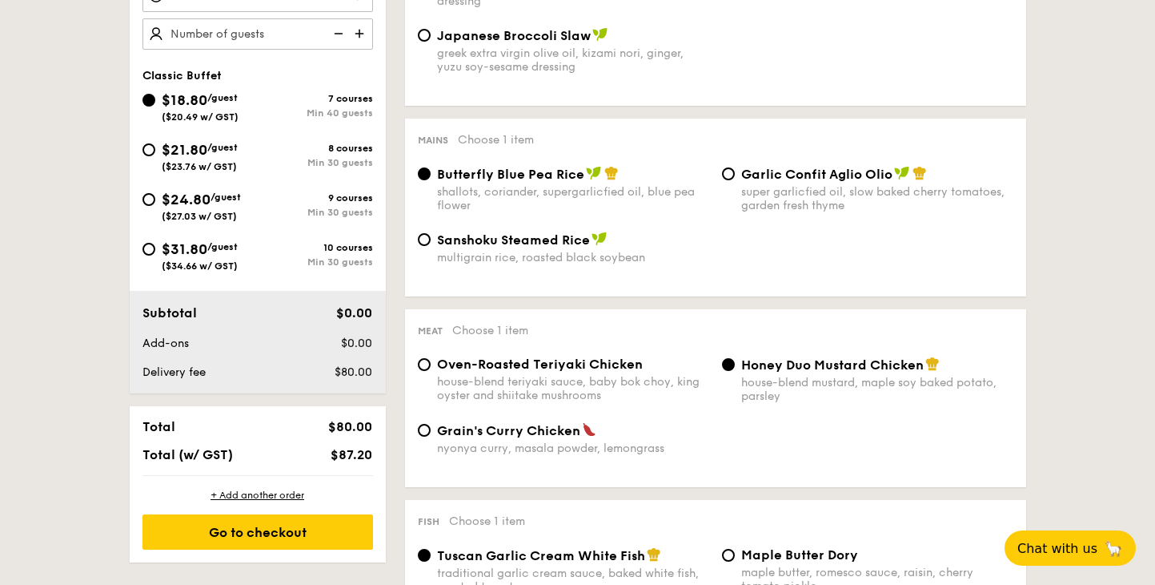
click at [155, 154] on input "$21.80 /guest ($23.76 w/ GST) 8 courses Min 30 guests" at bounding box center [149, 149] width 13 height 13
radio input "true"
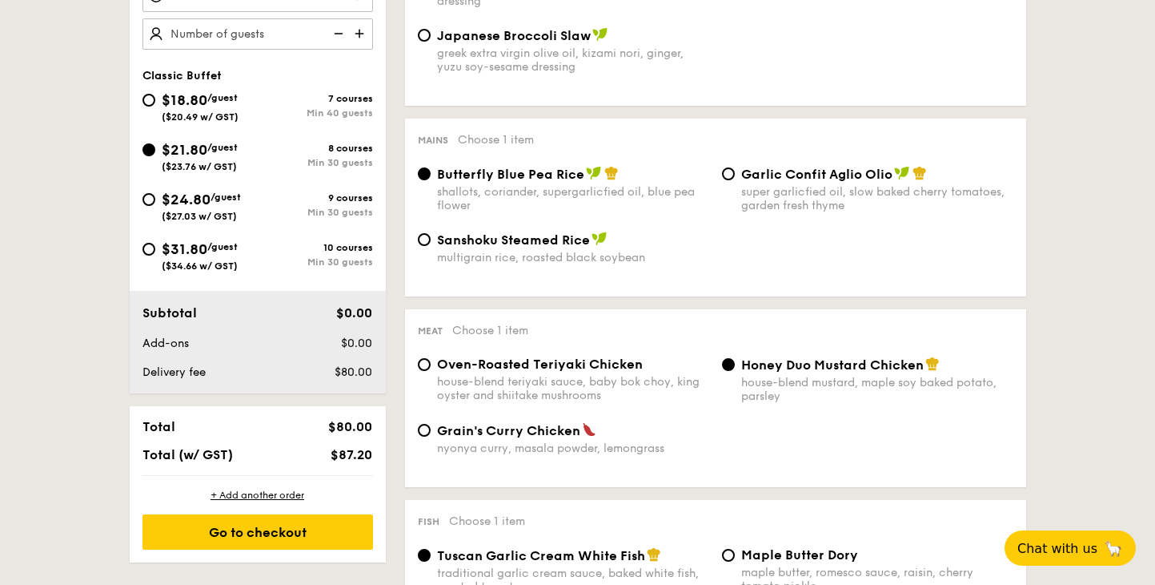
radio input "true"
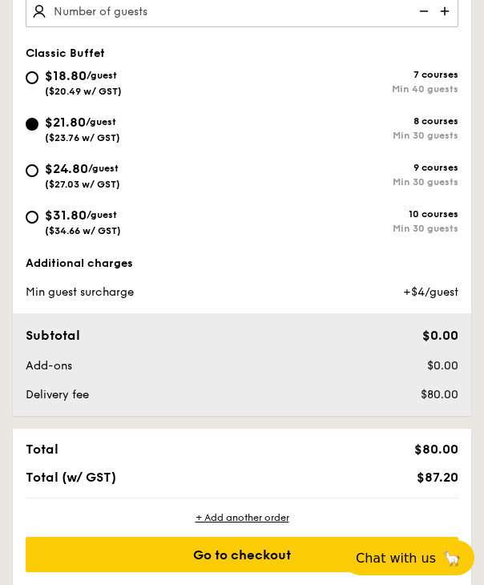
scroll to position [448, 0]
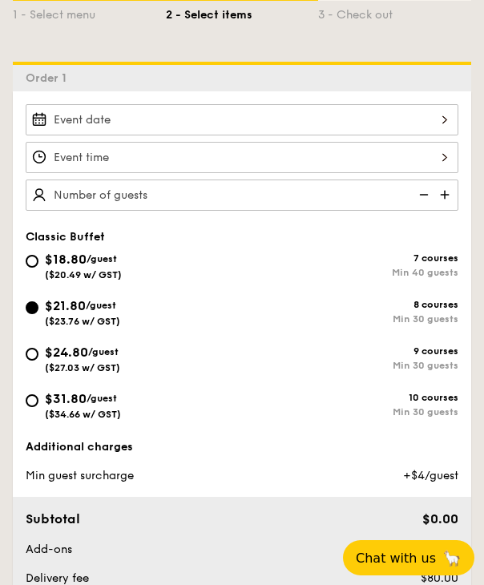
click at [181, 129] on div "2025 Sep [DATE] Tue Wed Thu Fri Sat Sun 1 2 3 4 5 6 7 8 9 10 11 12 13 14 15 16 …" at bounding box center [242, 119] width 432 height 31
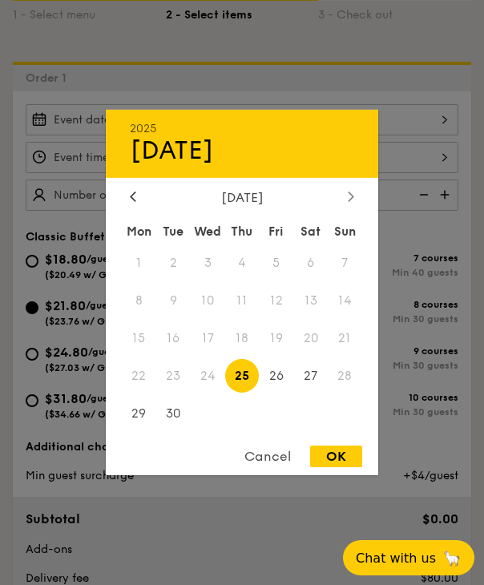
click at [345, 197] on div at bounding box center [351, 197] width 14 height 15
click at [345, 198] on div at bounding box center [351, 197] width 14 height 15
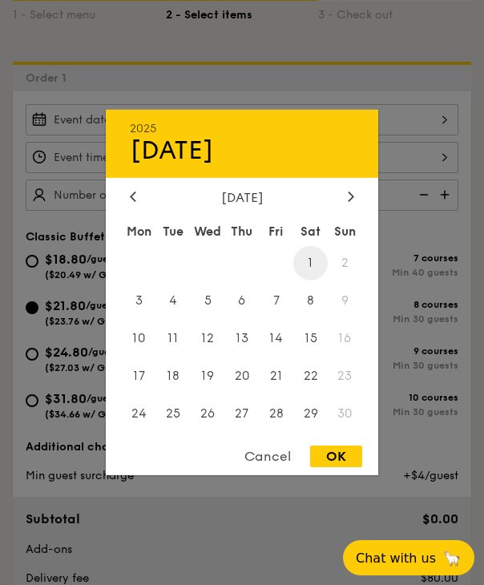
click at [303, 264] on span "1" at bounding box center [310, 263] width 34 height 34
click at [340, 449] on div "OK" at bounding box center [336, 456] width 52 height 22
type input "[DATE]"
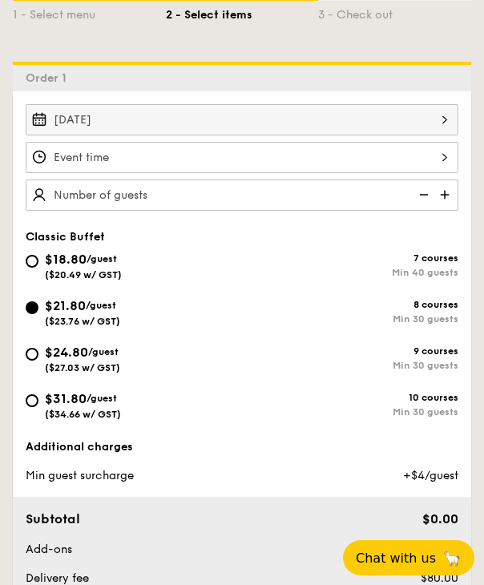
click at [362, 163] on div at bounding box center [242, 157] width 432 height 31
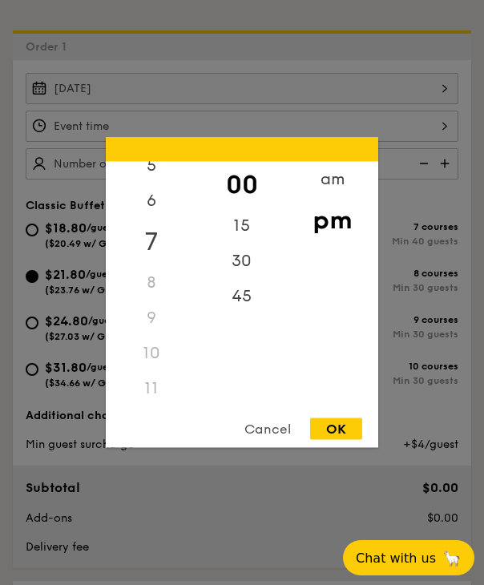
scroll to position [709, 0]
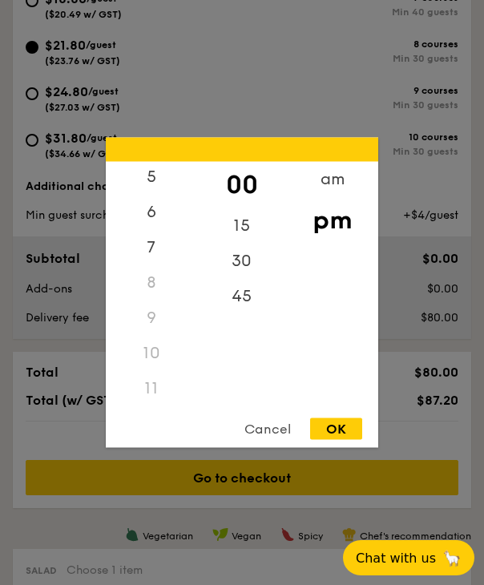
click at [152, 392] on div "11" at bounding box center [151, 388] width 90 height 35
click at [152, 380] on div "11" at bounding box center [151, 388] width 90 height 35
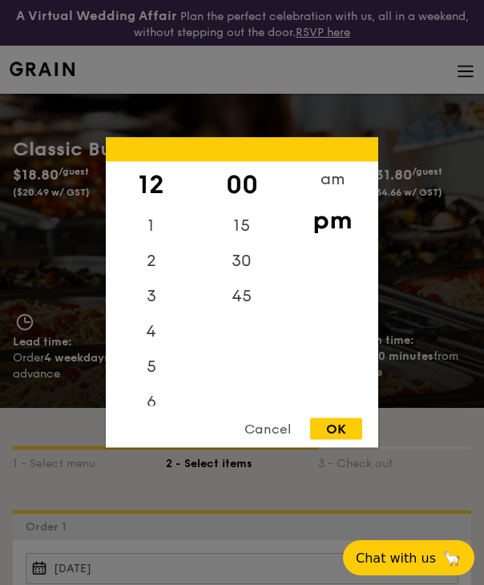
scroll to position [-1, 0]
click at [155, 179] on div "12" at bounding box center [151, 185] width 90 height 46
click at [340, 183] on div "am" at bounding box center [332, 185] width 90 height 46
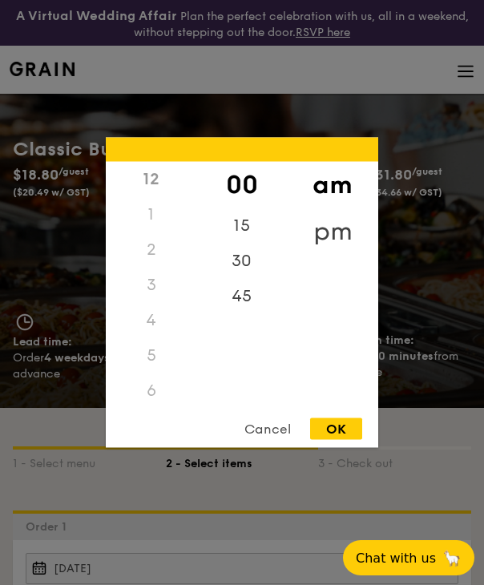
click at [299, 225] on div "pm" at bounding box center [332, 231] width 90 height 46
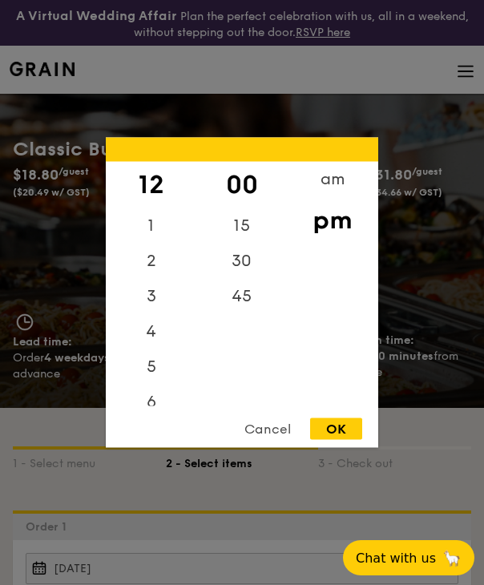
click at [347, 432] on div "OK" at bounding box center [336, 429] width 52 height 22
type input "12:00PM"
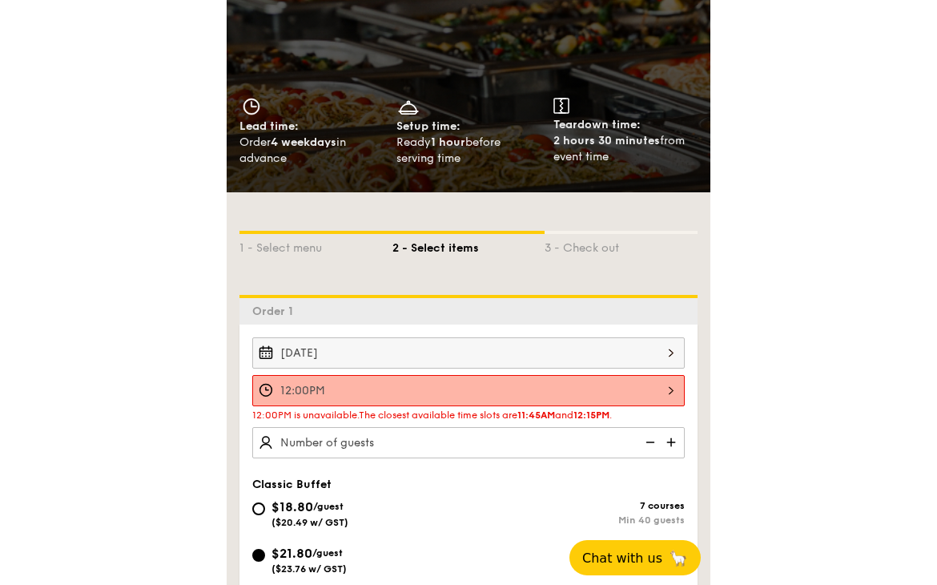
scroll to position [217, 0]
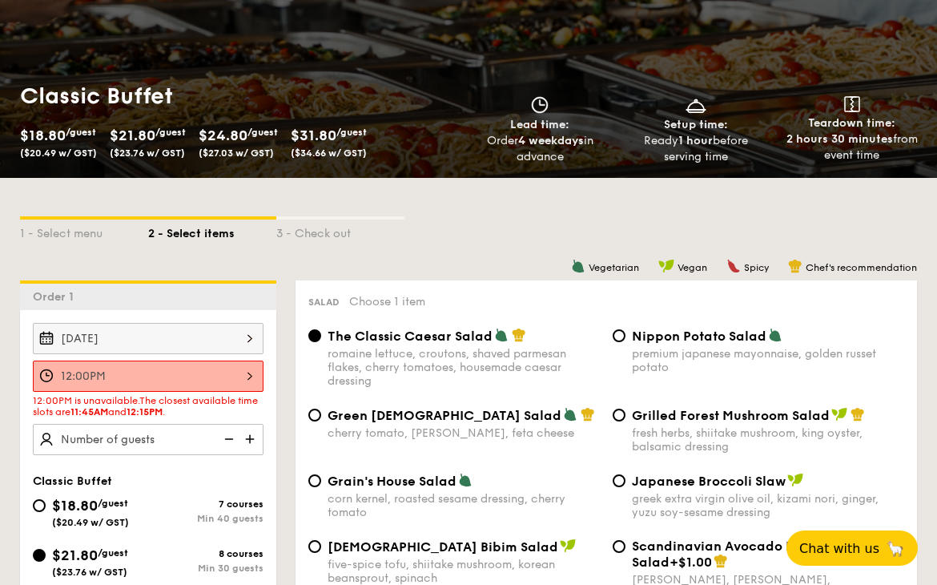
click at [249, 379] on div "12:00PM" at bounding box center [148, 375] width 231 height 31
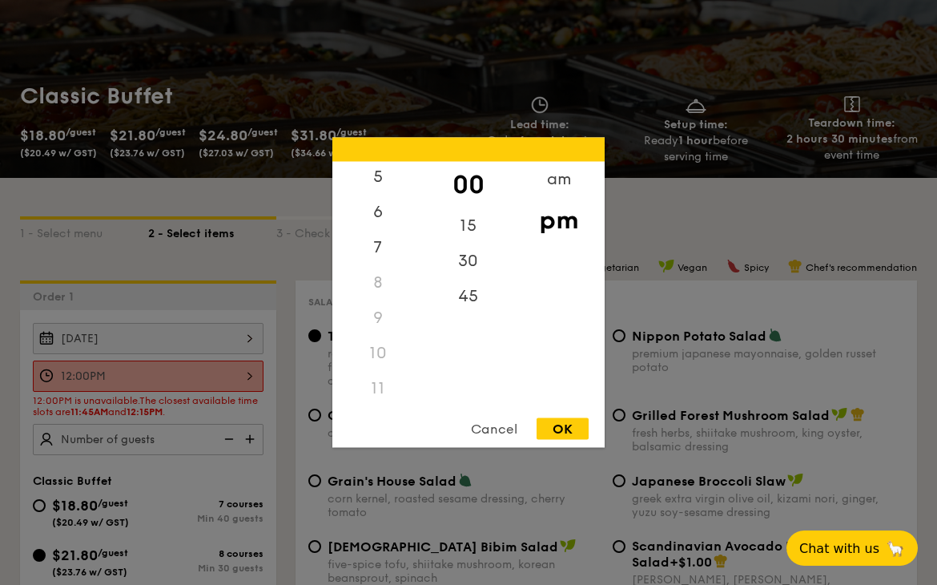
scroll to position [190, 0]
click at [376, 385] on div "11" at bounding box center [377, 388] width 90 height 35
click at [506, 430] on div "Cancel" at bounding box center [494, 429] width 78 height 22
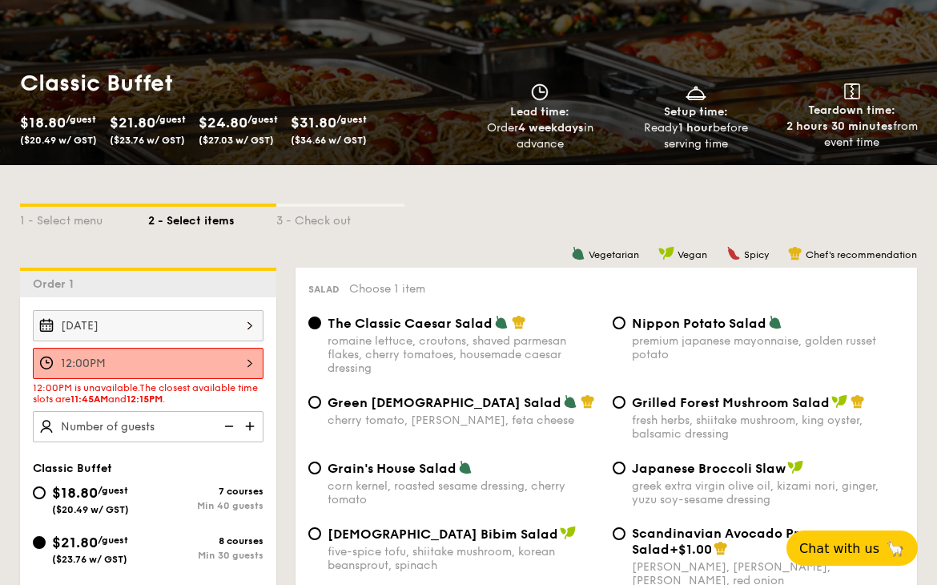
scroll to position [234, 0]
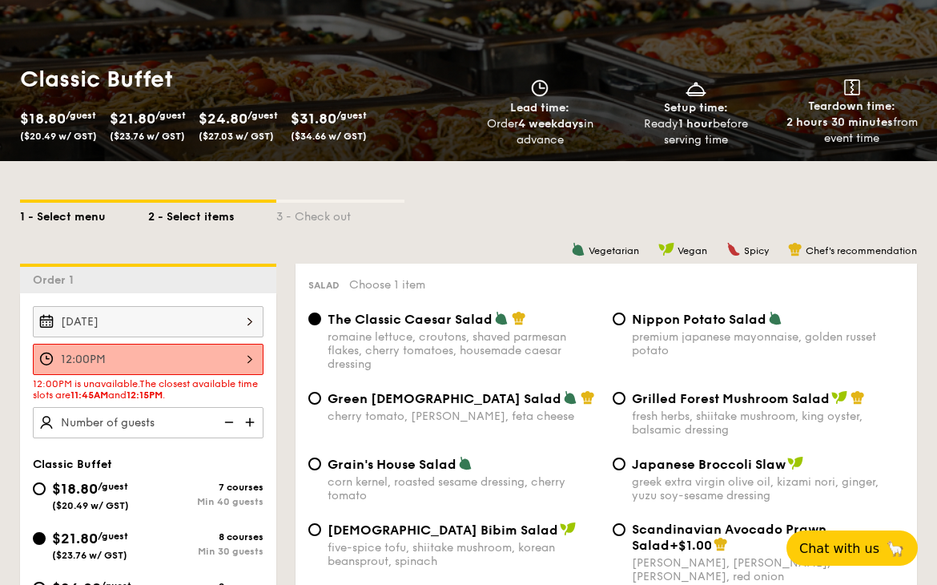
click at [41, 211] on div "1 - Select menu" at bounding box center [84, 214] width 128 height 22
select select
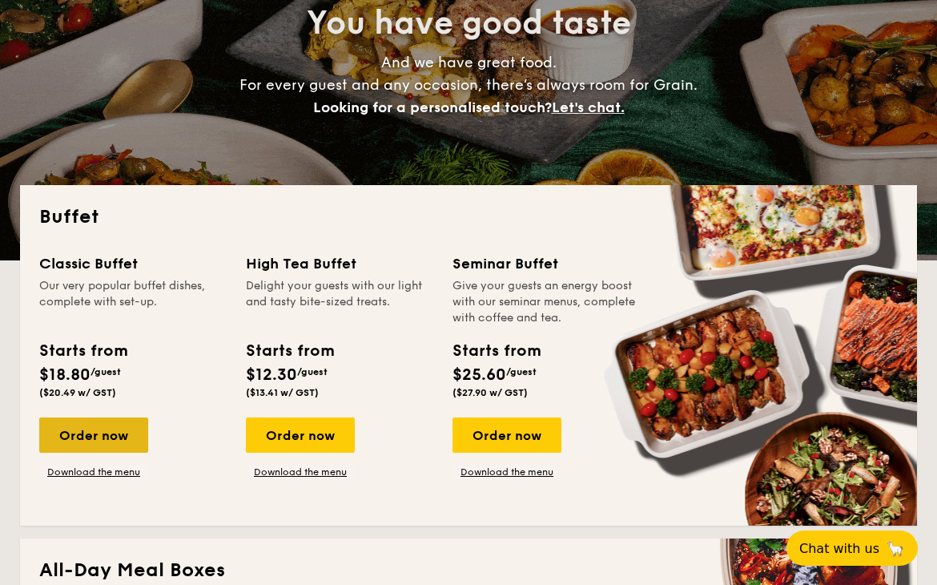
click at [130, 441] on div "Order now" at bounding box center [93, 434] width 109 height 35
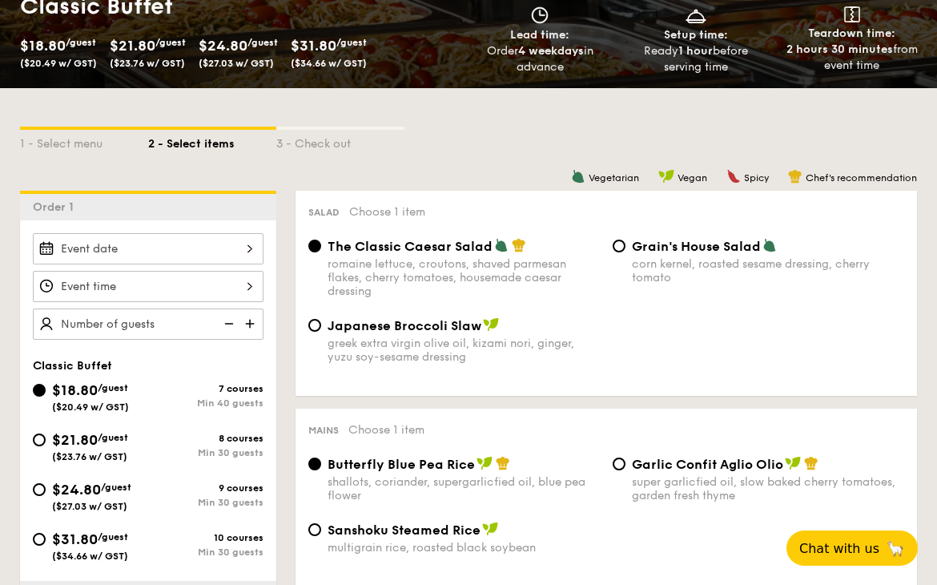
scroll to position [314, 0]
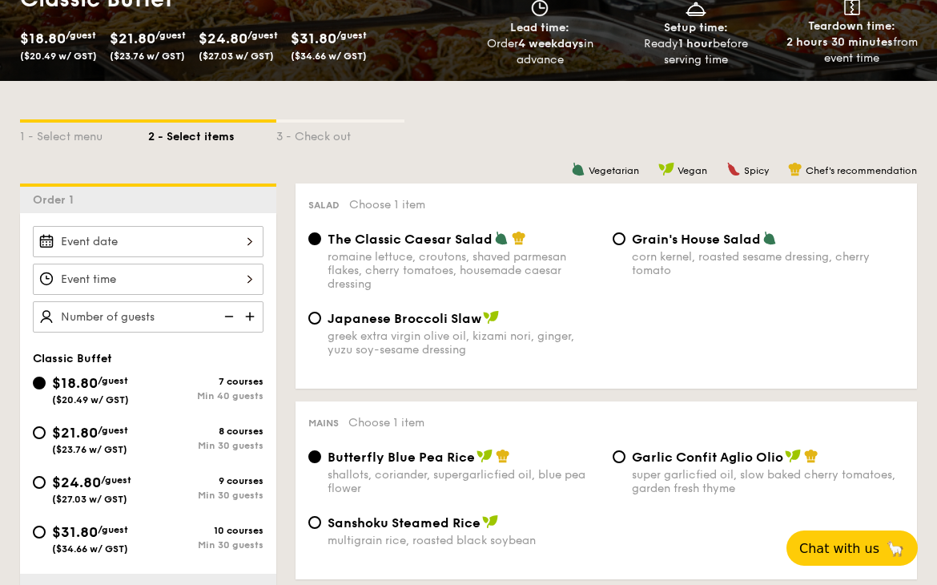
click at [220, 233] on div at bounding box center [148, 241] width 231 height 31
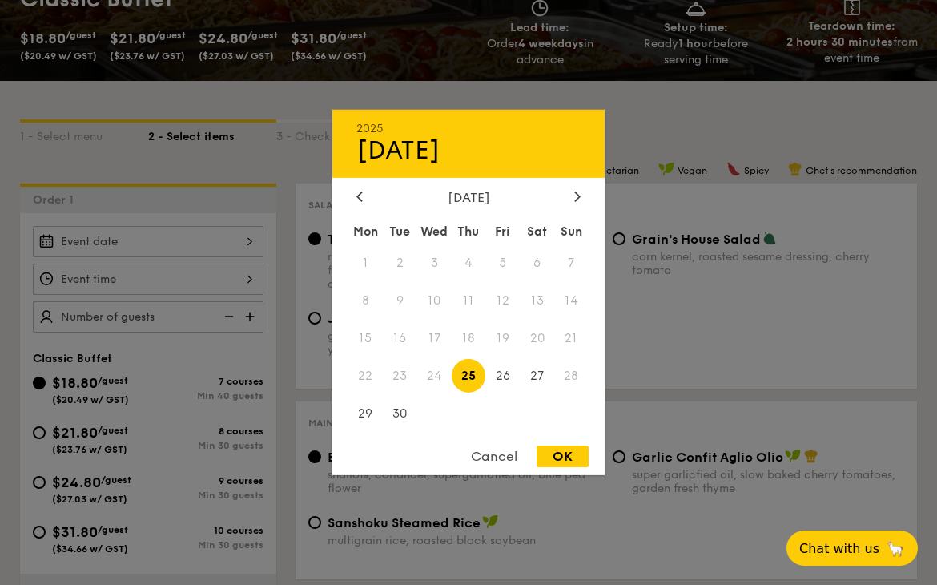
click at [563, 199] on div "[DATE]" at bounding box center [468, 197] width 224 height 15
click at [585, 195] on div "[DATE]" at bounding box center [468, 197] width 272 height 15
click at [576, 193] on icon at bounding box center [577, 196] width 5 height 10
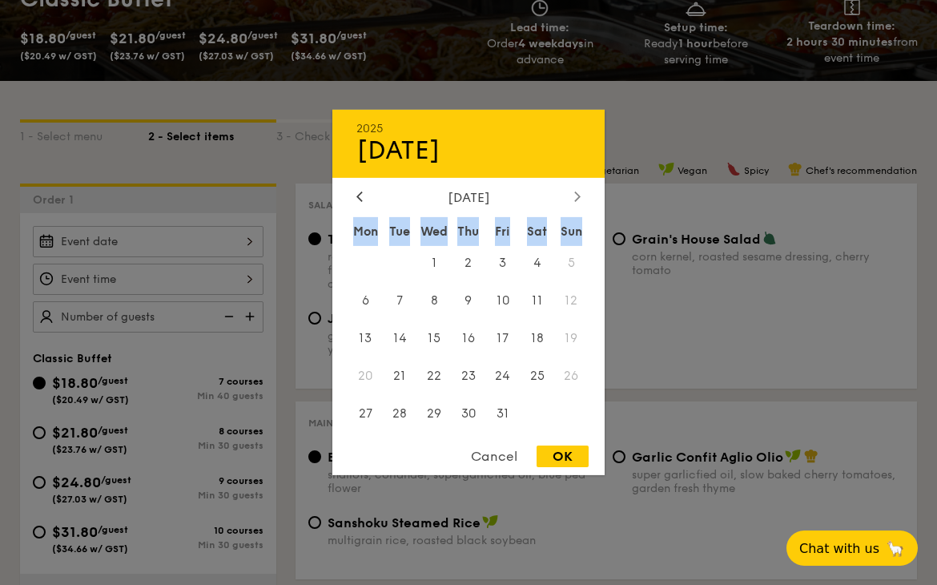
click at [576, 193] on icon at bounding box center [577, 196] width 5 height 10
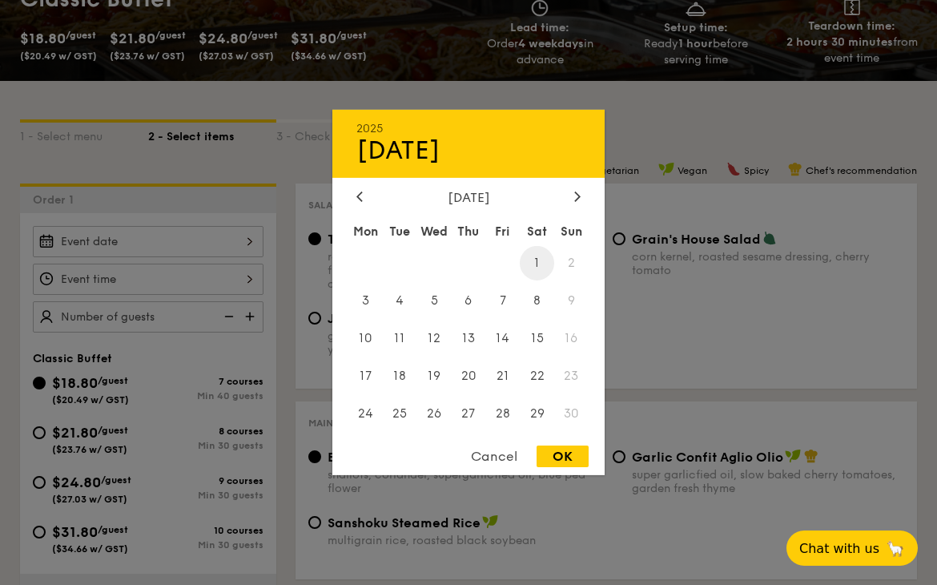
click at [539, 259] on span "1" at bounding box center [537, 263] width 34 height 34
click at [550, 456] on div "OK" at bounding box center [562, 456] width 52 height 22
type input "[DATE]"
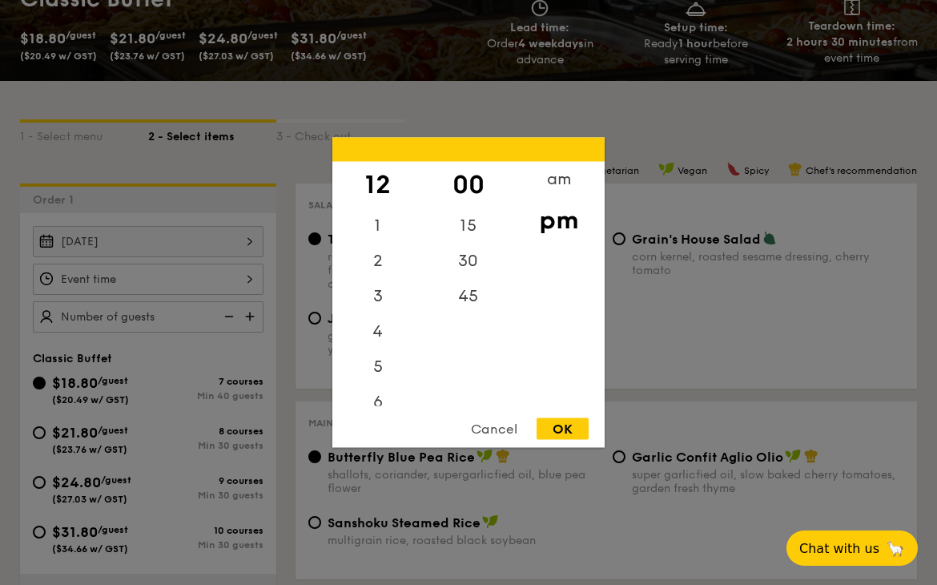
click at [231, 267] on div "12 1 2 3 4 5 6 7 8 9 10 11 00 15 30 45 am pm Cancel OK" at bounding box center [148, 278] width 231 height 31
click at [386, 332] on div "9" at bounding box center [377, 317] width 90 height 35
click at [376, 256] on div "7" at bounding box center [377, 253] width 90 height 46
click at [543, 191] on div "am" at bounding box center [558, 185] width 90 height 46
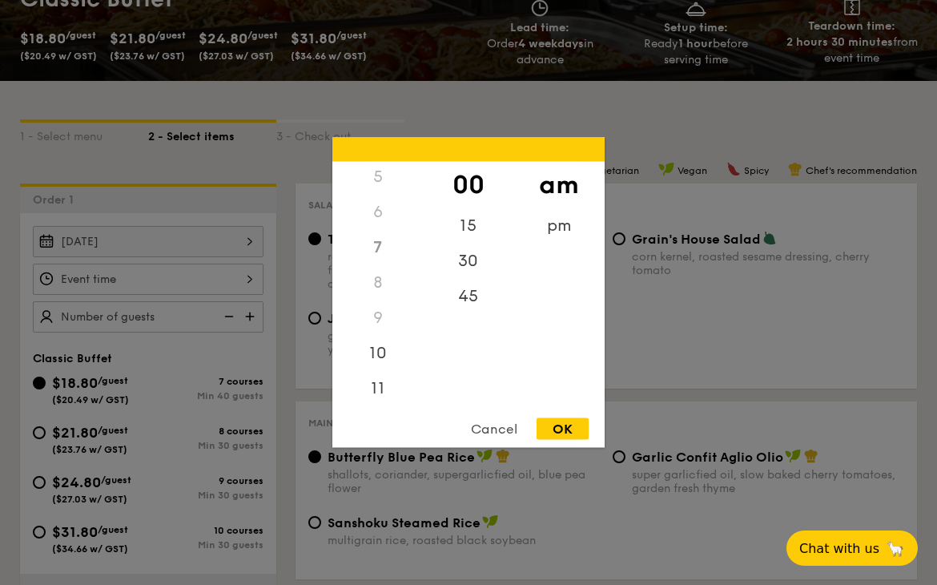
scroll to position [472, 0]
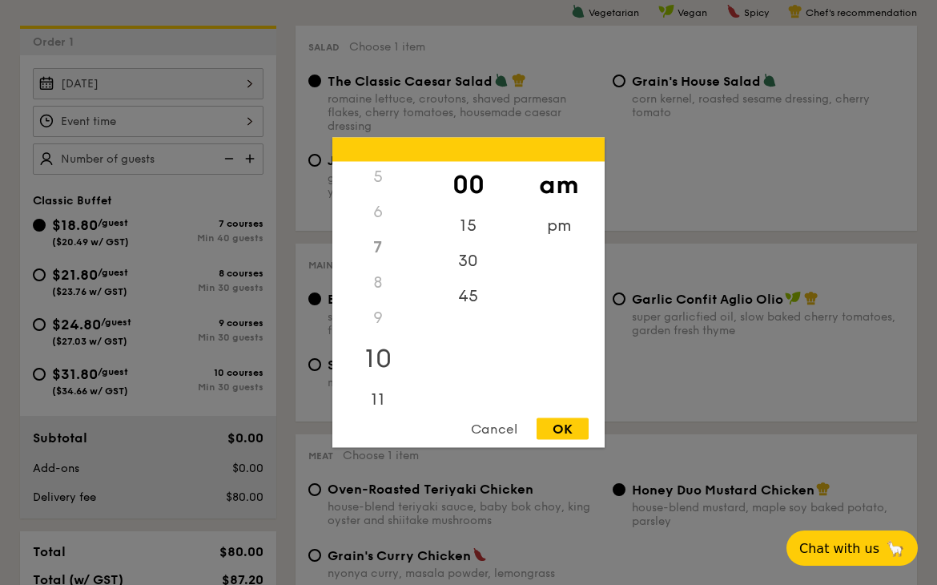
click at [372, 373] on div "10" at bounding box center [377, 359] width 90 height 46
click at [380, 388] on div "11" at bounding box center [377, 405] width 90 height 46
click at [558, 423] on div "OK" at bounding box center [562, 429] width 52 height 22
type input "11:00AM"
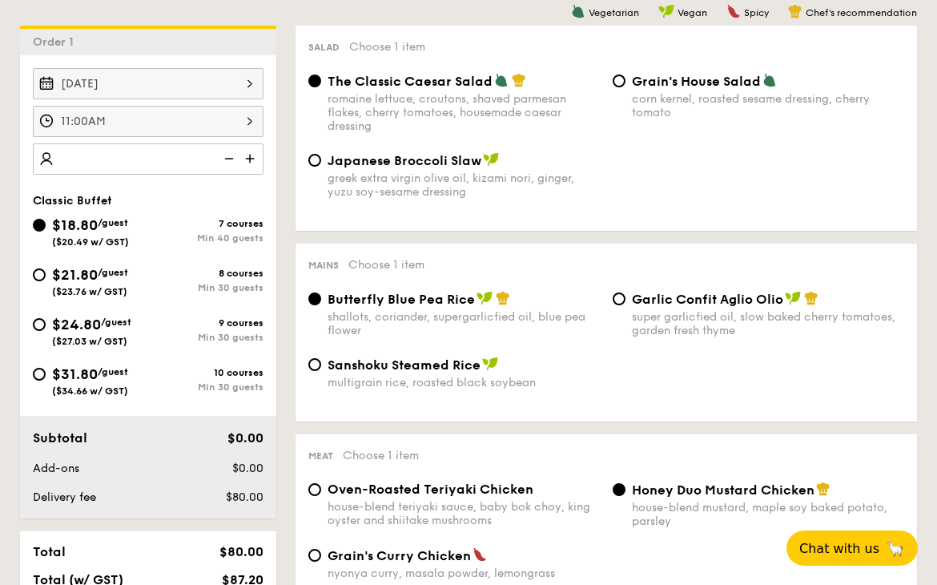
click at [259, 155] on img at bounding box center [251, 158] width 24 height 30
type input "50 guests"
click at [78, 276] on span "$21.80" at bounding box center [75, 275] width 46 height 18
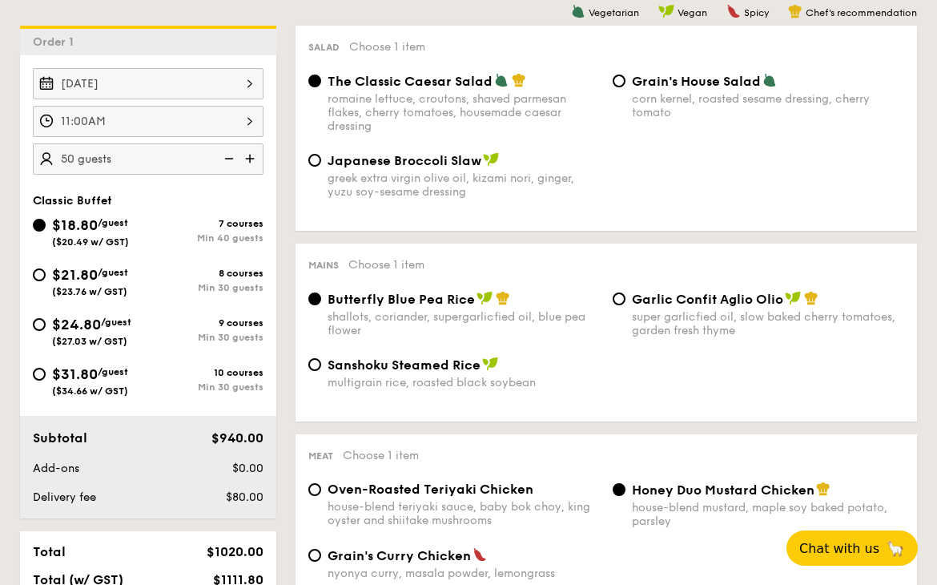
click at [46, 276] on input "$21.80 /guest ($23.76 w/ GST) 8 courses Min 30 guests" at bounding box center [39, 274] width 13 height 13
radio input "true"
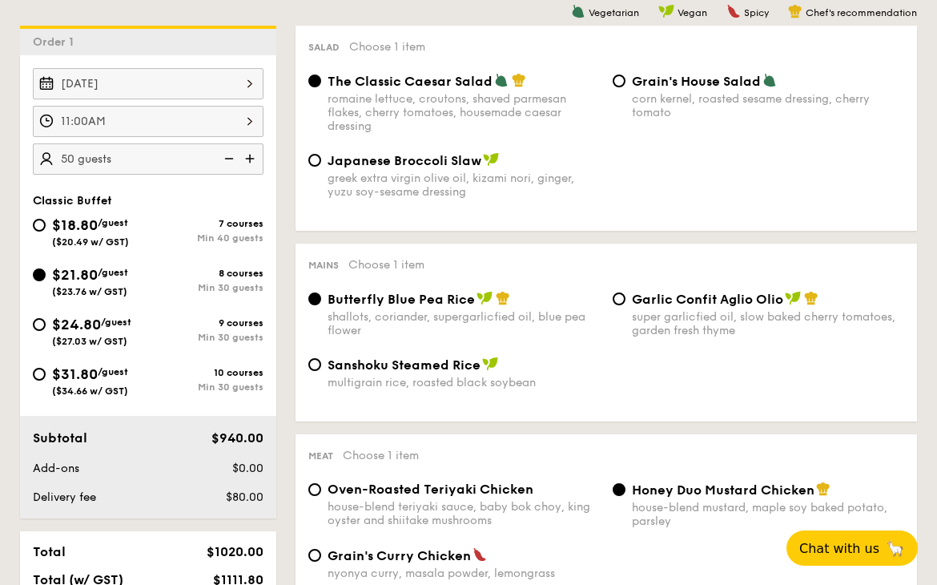
radio input "true"
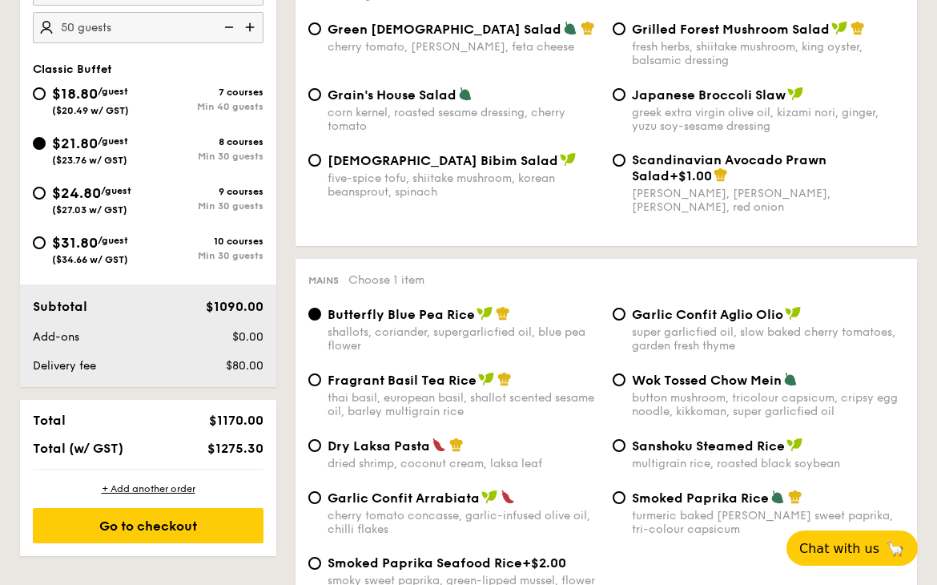
scroll to position [626, 0]
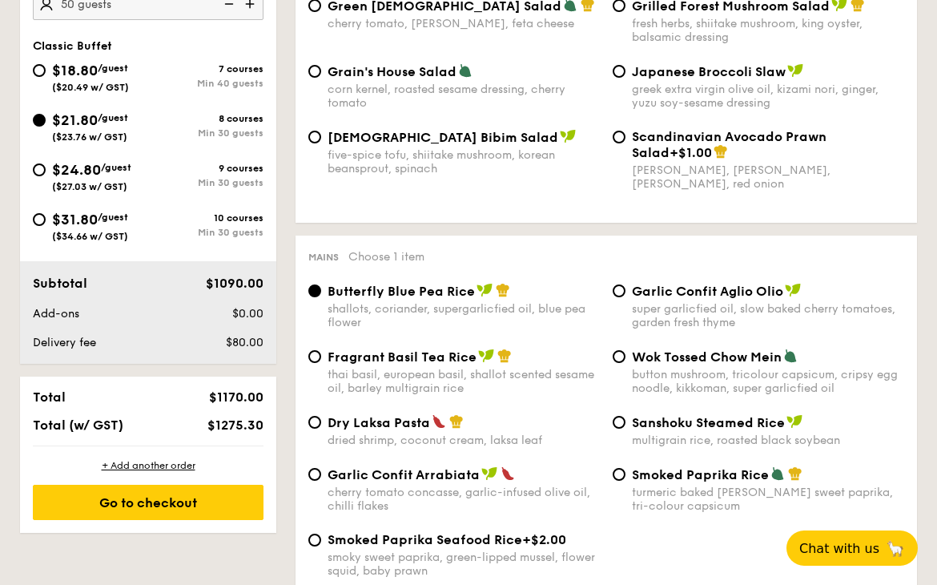
click at [649, 372] on div "button mushroom, tricolour capsicum, cripsy egg noodle, kikkoman, super garlicf…" at bounding box center [768, 381] width 272 height 27
click at [625, 363] on input "Wok Tossed Chow Mein button mushroom, tricolour capsicum, cripsy egg noodle, ki…" at bounding box center [619, 356] width 13 height 13
radio input "true"
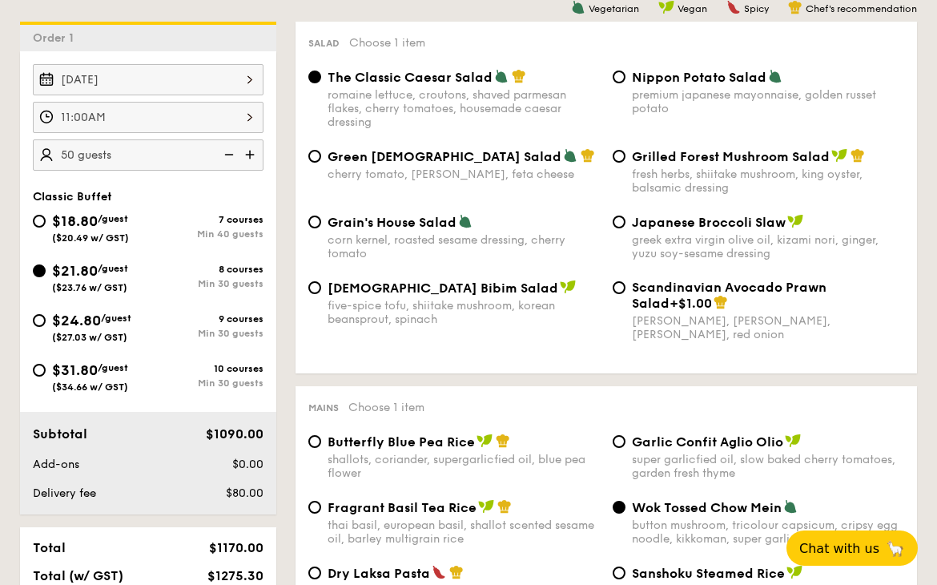
scroll to position [473, 0]
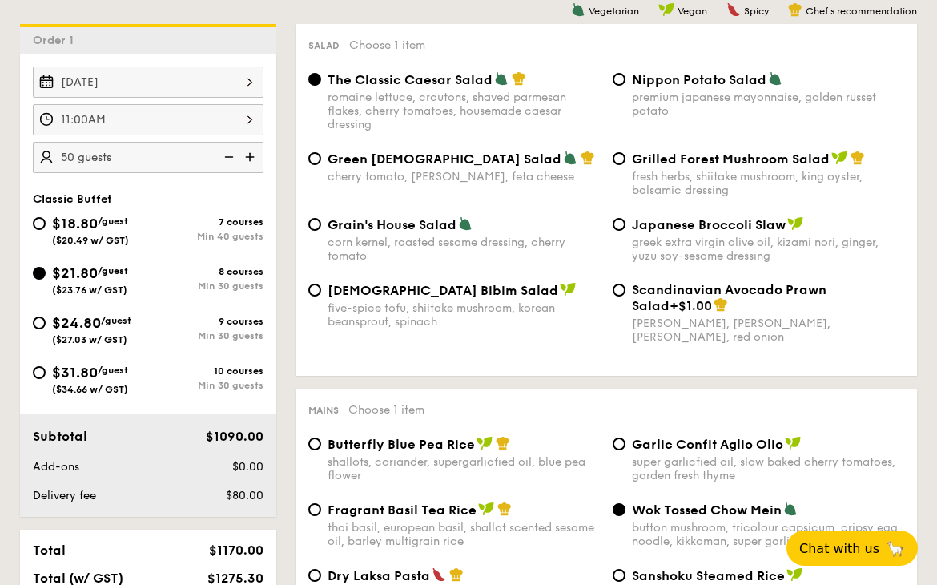
click at [400, 239] on div "corn kernel, roasted sesame dressing, cherry tomato" at bounding box center [464, 248] width 272 height 27
click at [321, 231] on input "Grain's House Salad corn kernel, roasted sesame dressing, cherry tomato" at bounding box center [314, 224] width 13 height 13
radio input "true"
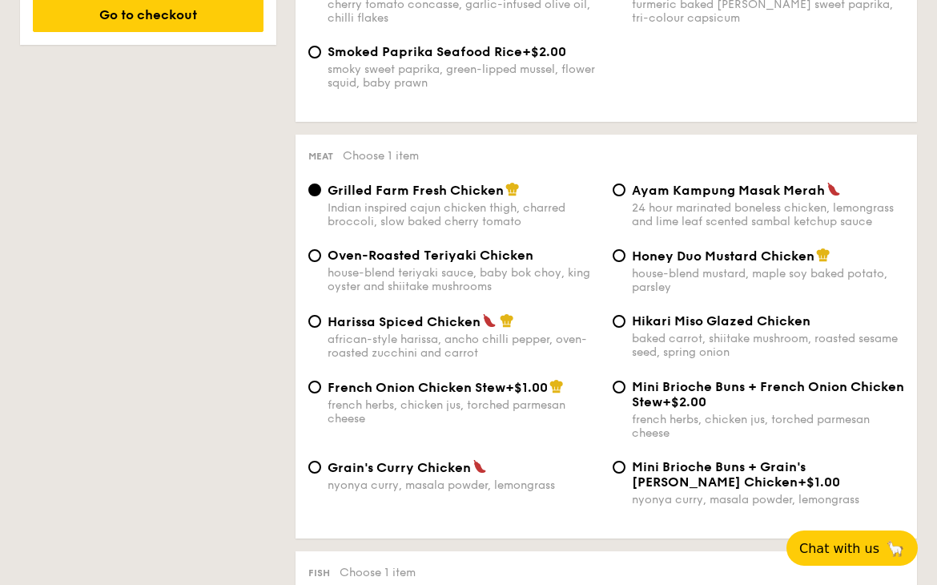
scroll to position [1116, 0]
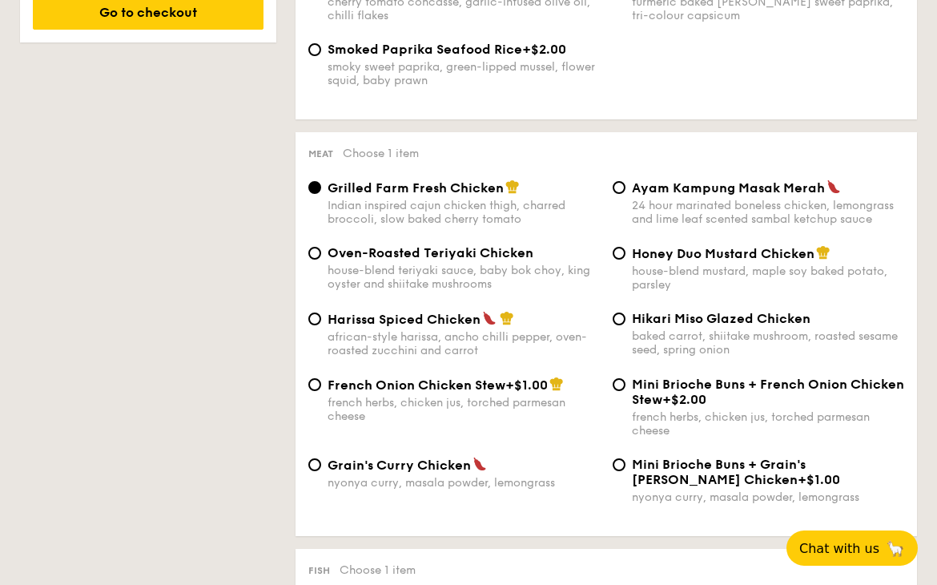
click at [675, 270] on div "house-blend mustard, maple soy baked potato, parsley" at bounding box center [768, 277] width 272 height 27
click at [625, 259] on input "Honey Duo Mustard Chicken house-blend mustard, maple soy baked potato, parsley" at bounding box center [619, 253] width 13 height 13
radio input "true"
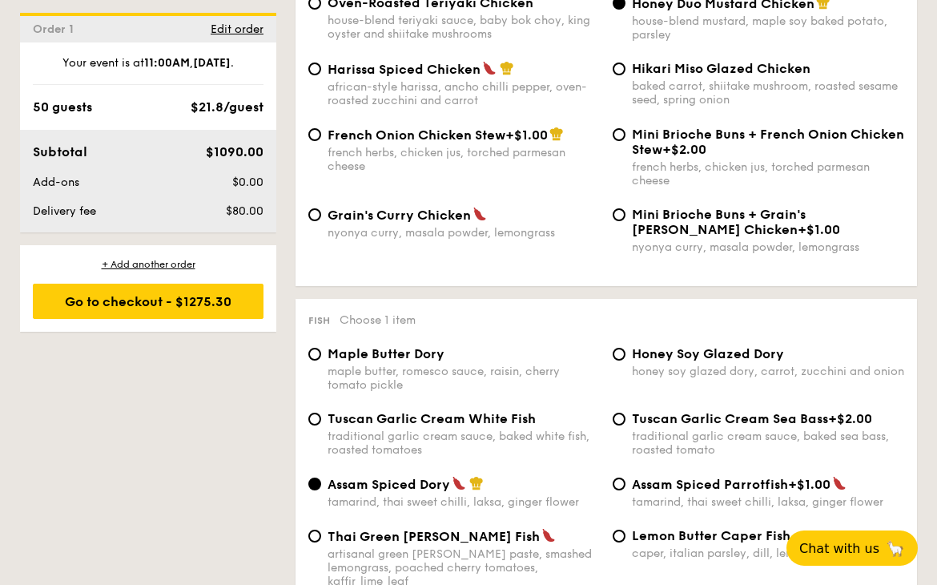
scroll to position [1414, 0]
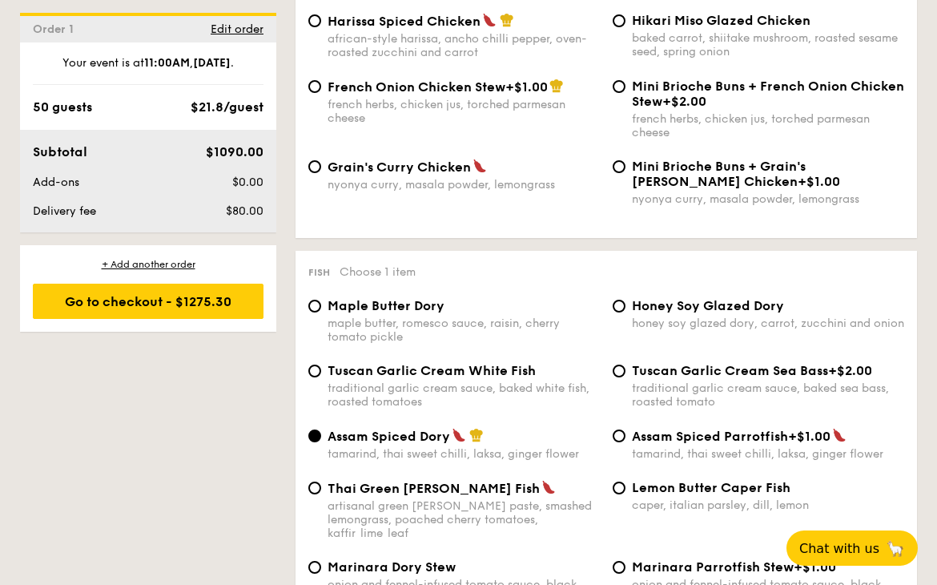
click at [448, 384] on div "traditional garlic cream sauce, baked white fish, roasted tomatoes" at bounding box center [464, 394] width 272 height 27
click at [321, 377] on input "Tuscan Garlic Cream White Fish traditional garlic cream sauce, baked white fish…" at bounding box center [314, 370] width 13 height 13
radio input "true"
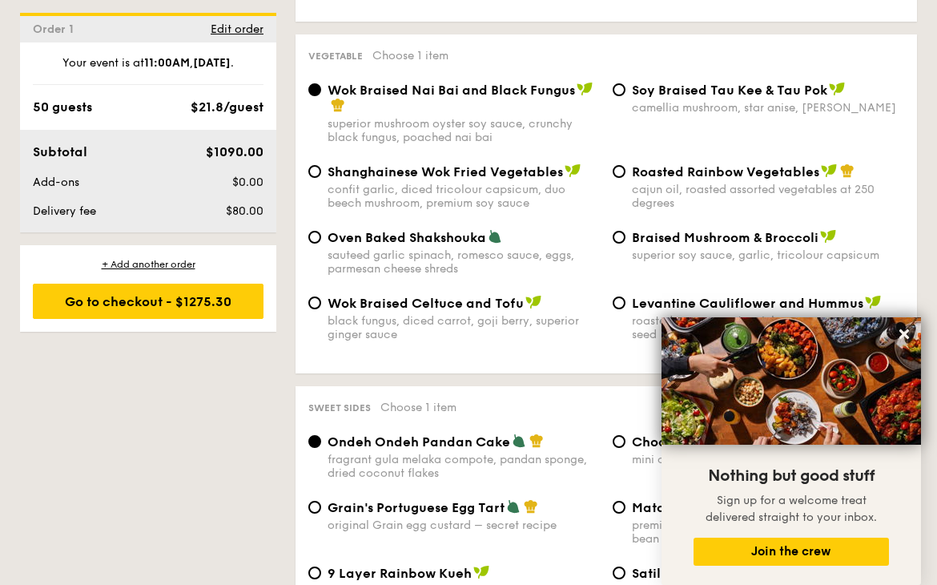
scroll to position [2127, 0]
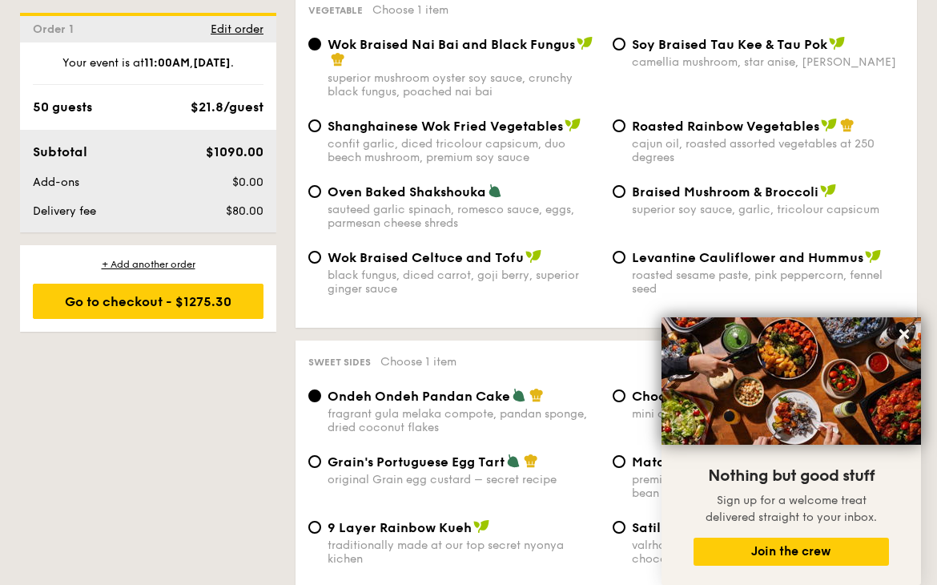
click at [657, 254] on div "Levantine Cauliflower and Hummus roasted sesame paste, pink peppercorn, fennel …" at bounding box center [768, 272] width 272 height 46
click at [625, 254] on input "Levantine Cauliflower and Hummus roasted sesame paste, pink peppercorn, fennel …" at bounding box center [619, 257] width 13 height 13
radio input "true"
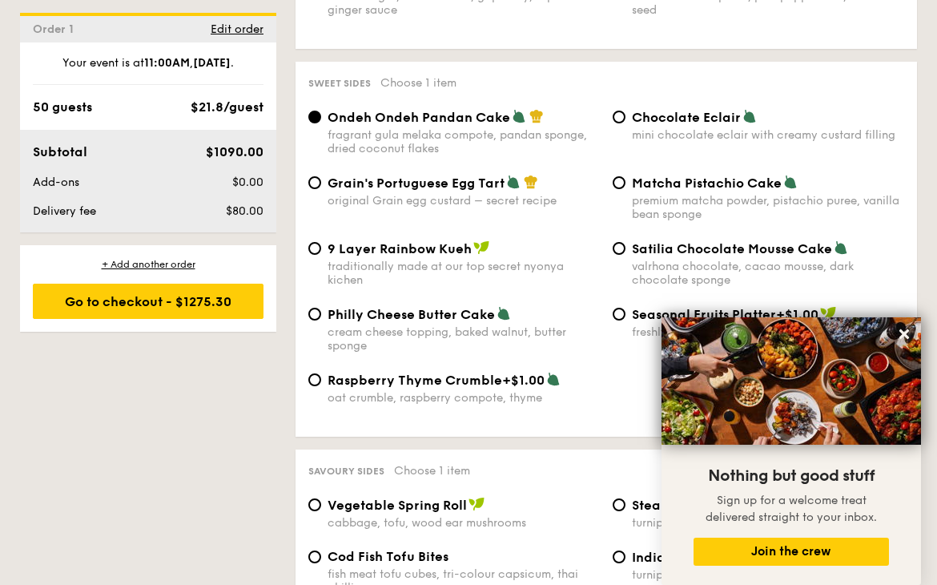
scroll to position [2407, 0]
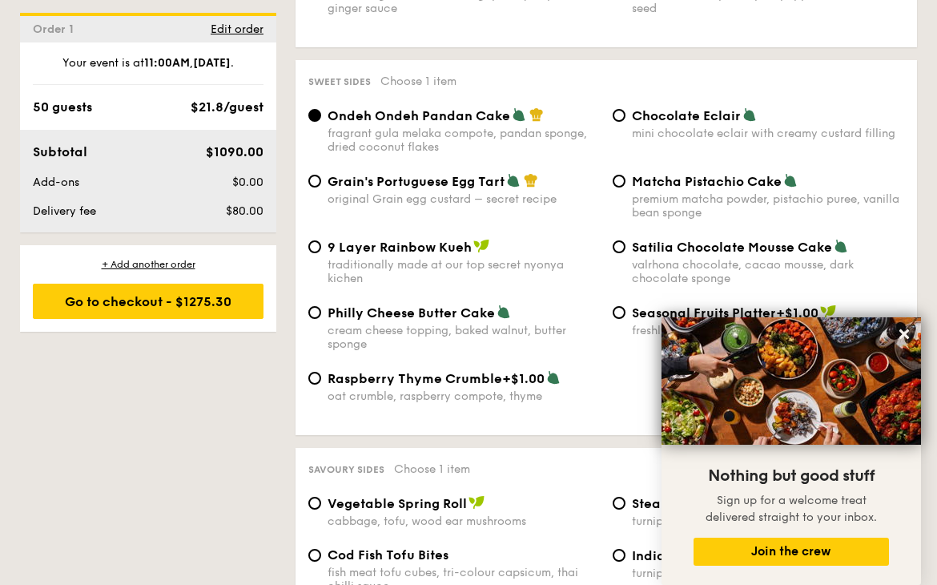
click at [453, 196] on div "Grain's Portuguese Egg Tart original Grain egg custard – secret recipe Matcha P…" at bounding box center [606, 206] width 609 height 66
click at [450, 191] on div "original Grain egg custard – secret recipe" at bounding box center [464, 198] width 272 height 14
click at [321, 184] on input "Grain's Portuguese Egg Tart original Grain egg custard – secret recipe" at bounding box center [314, 180] width 13 height 13
radio input "true"
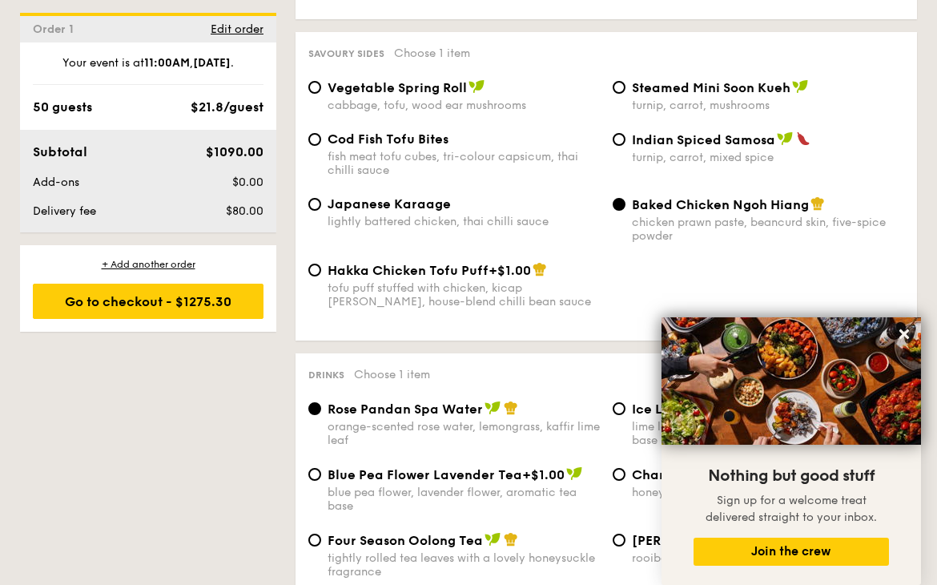
scroll to position [2823, 0]
click at [422, 149] on div "fish meat tofu cubes, tri-colour capsicum, thai chilli sauce" at bounding box center [464, 162] width 272 height 27
click at [321, 144] on input "Cod Fish Tofu Bites fish meat tofu cubes, tri-colour capsicum, thai chilli sauce" at bounding box center [314, 138] width 13 height 13
radio input "true"
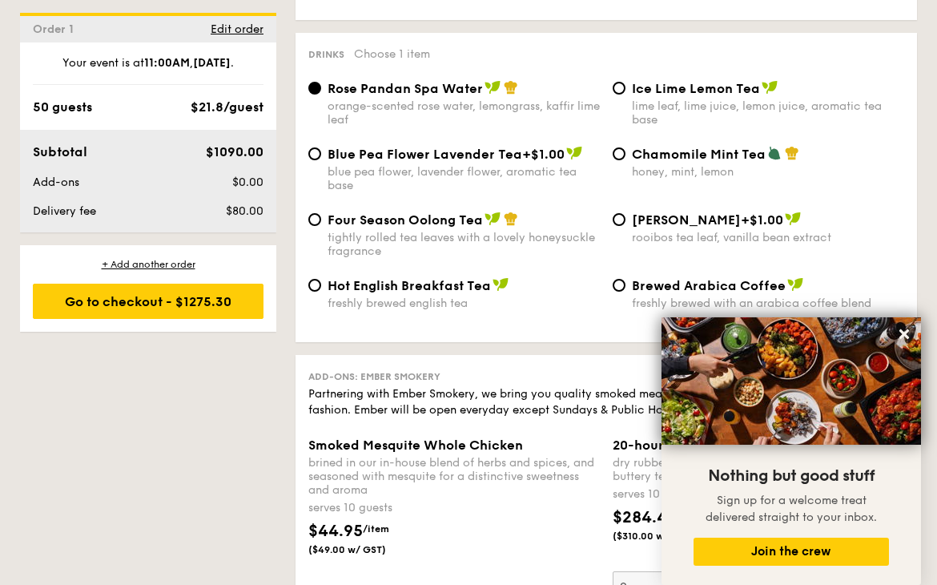
scroll to position [3150, 0]
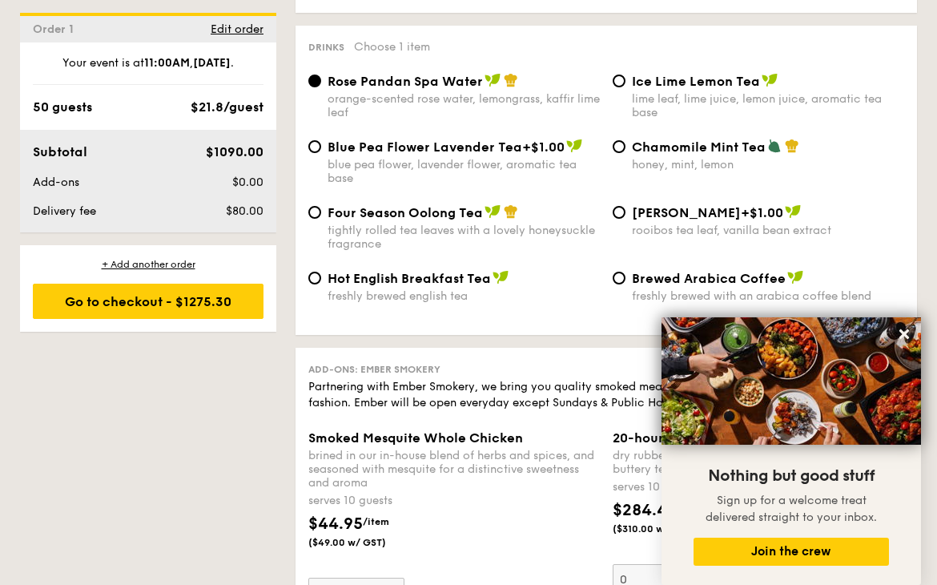
click at [661, 92] on div "lime leaf, lime juice, lemon juice, aromatic tea base" at bounding box center [768, 105] width 272 height 27
click at [625, 84] on input "Ice Lime Lemon Tea lime leaf, lime juice, lemon juice, aromatic tea base" at bounding box center [619, 80] width 13 height 13
radio input "true"
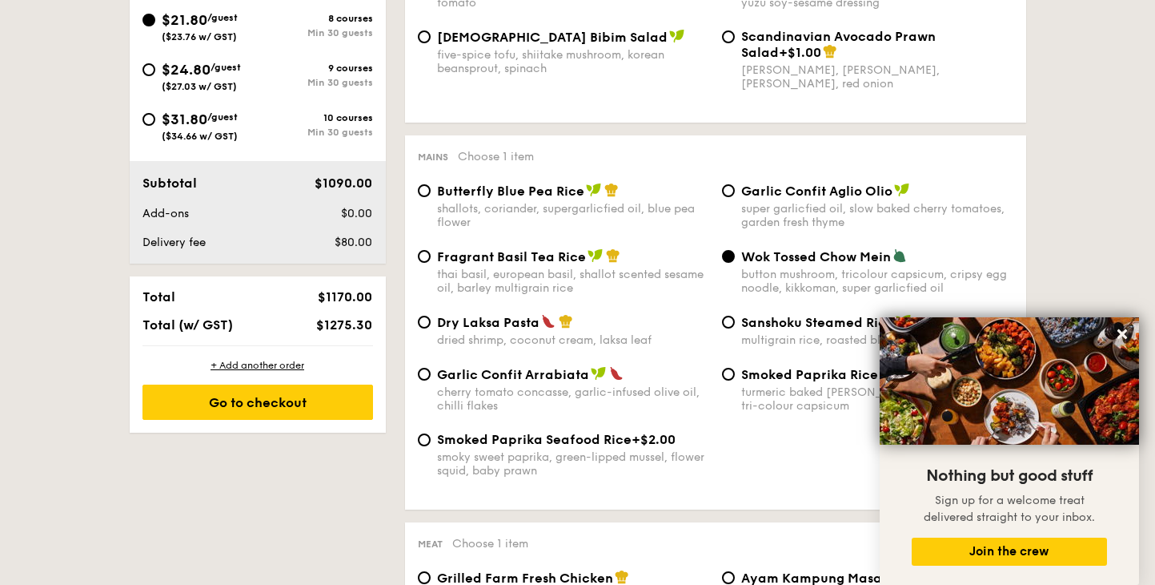
scroll to position [764, 0]
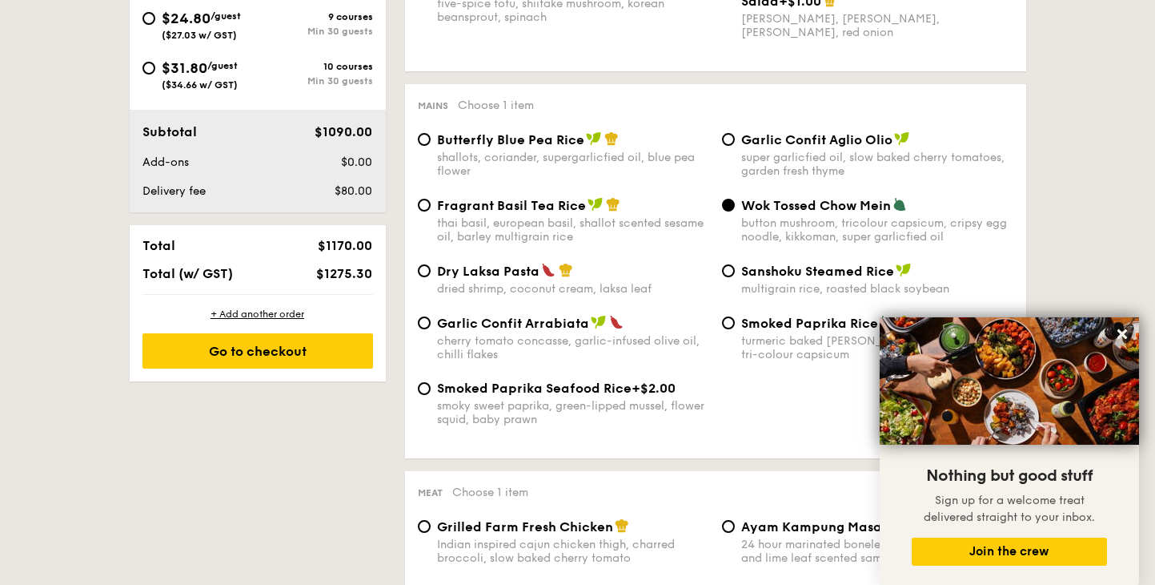
click at [432, 272] on div "Dry Laksa Pasta dried shrimp, coconut cream, laksa leaf" at bounding box center [564, 279] width 304 height 33
click at [416, 267] on div "Dry Laksa Pasta dried shrimp, coconut cream, laksa leaf" at bounding box center [564, 279] width 304 height 33
click at [428, 267] on input "Dry Laksa Pasta dried shrimp, coconut cream, laksa leaf" at bounding box center [424, 270] width 13 height 13
radio input "true"
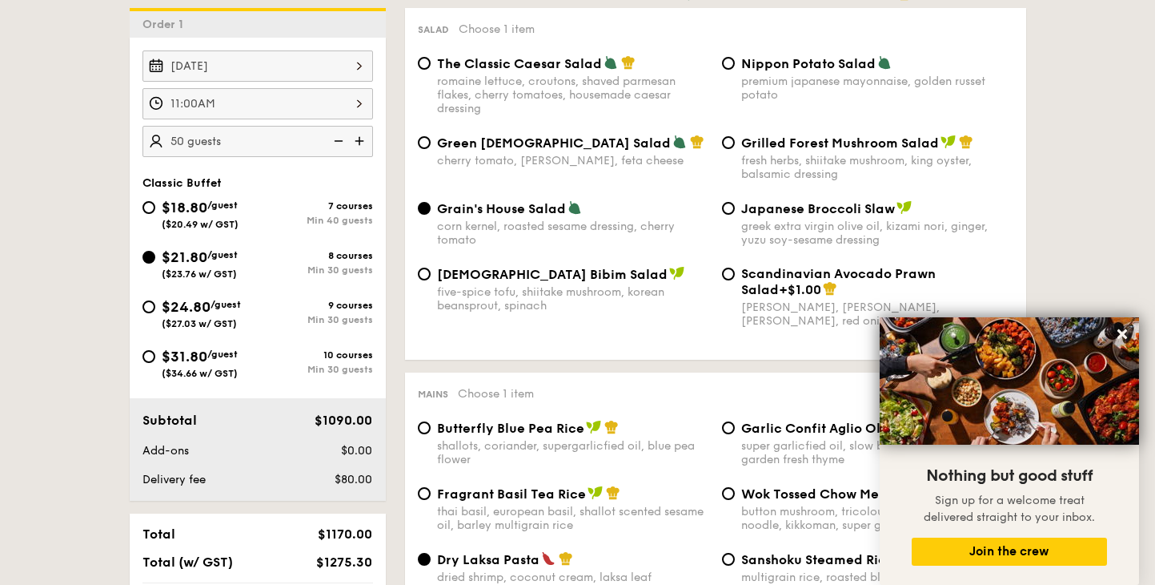
scroll to position [481, 0]
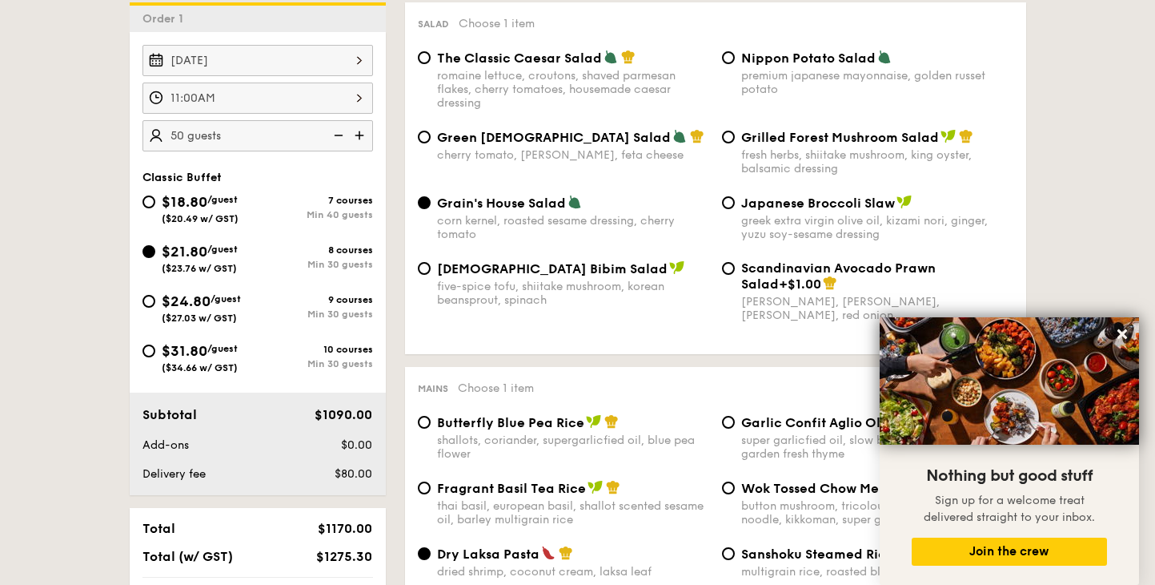
click at [758, 67] on div "Nippon Potato Salad premium japanese mayonnaise, golden russet potato" at bounding box center [877, 73] width 272 height 46
click at [735, 64] on input "Nippon Potato Salad premium japanese mayonnaise, golden russet potato" at bounding box center [728, 57] width 13 height 13
radio input "true"
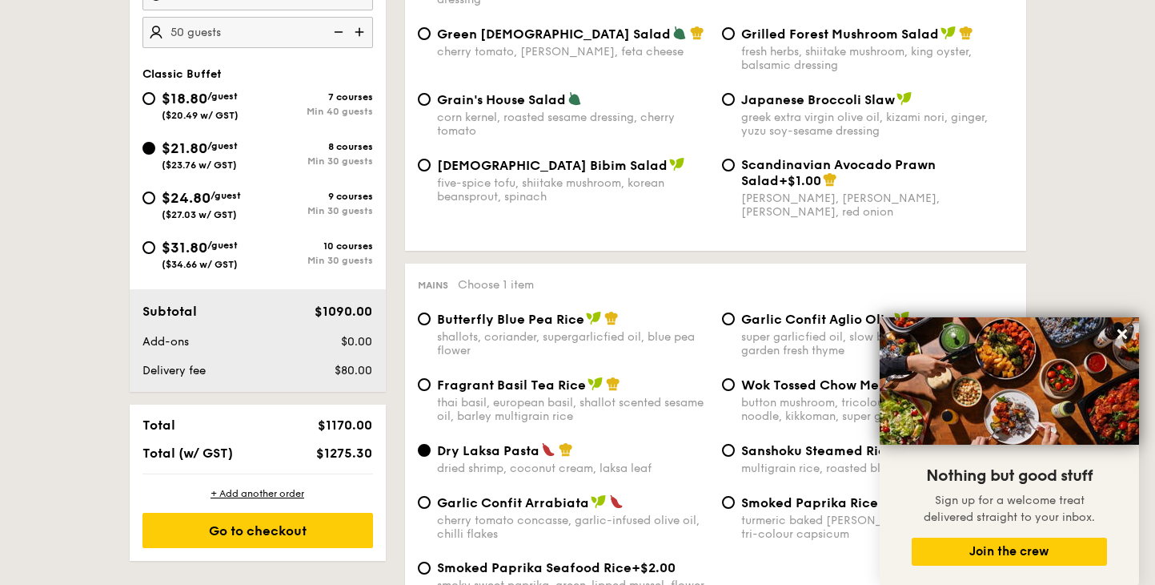
scroll to position [683, 0]
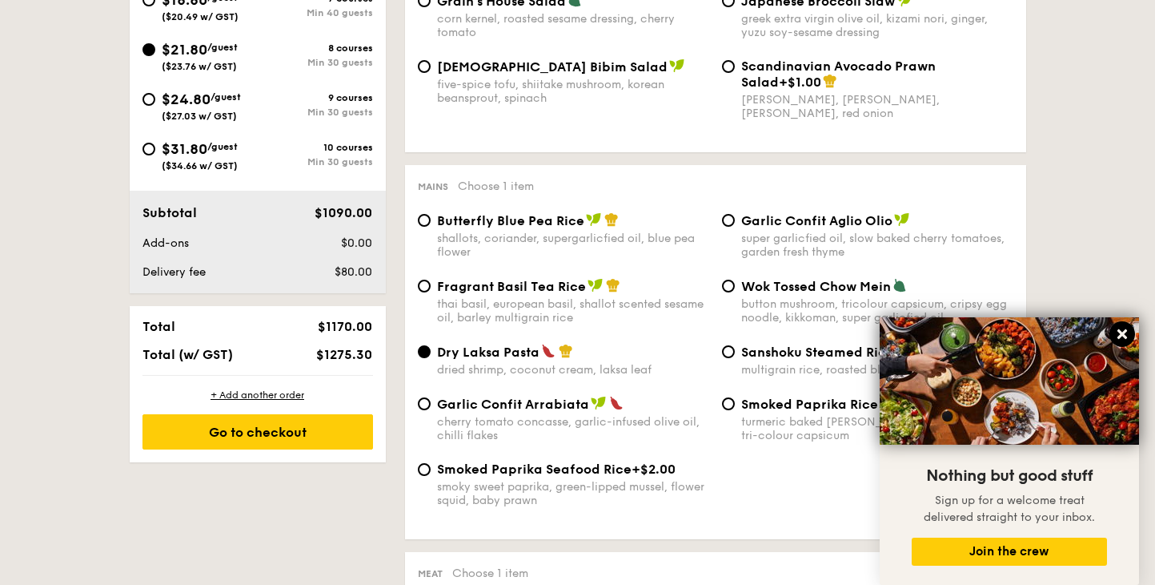
click at [1125, 330] on icon at bounding box center [1122, 334] width 14 height 14
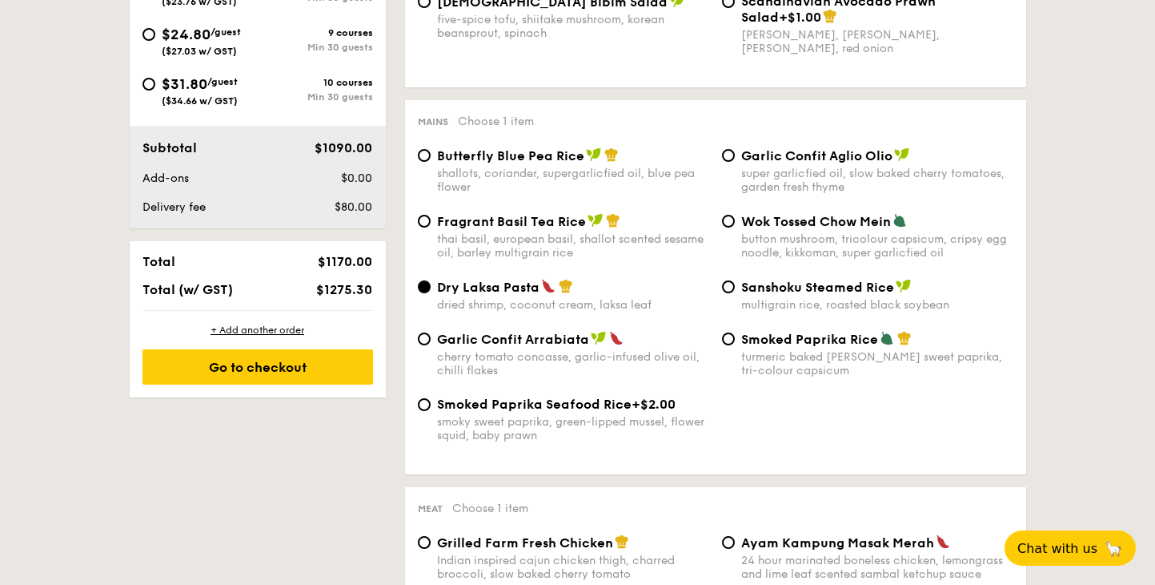
scroll to position [752, 0]
